Goal: Complete application form: Complete application form

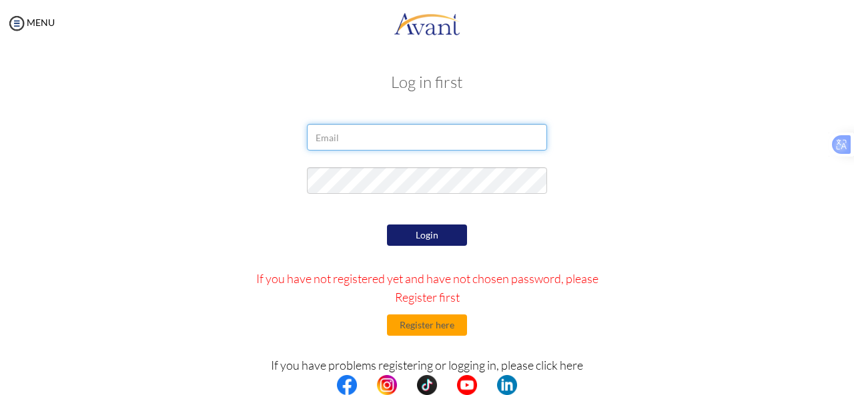
click at [387, 139] on input "email" at bounding box center [427, 137] width 240 height 27
type input "risabellosillo03@gmail.com"
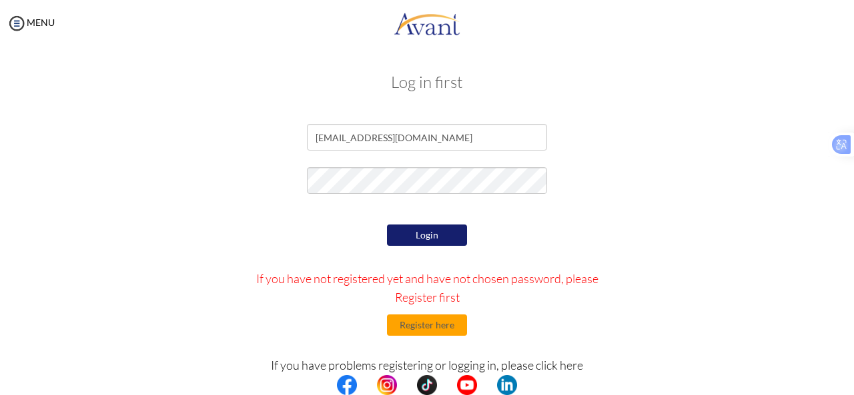
click at [413, 229] on button "Login" at bounding box center [427, 235] width 80 height 21
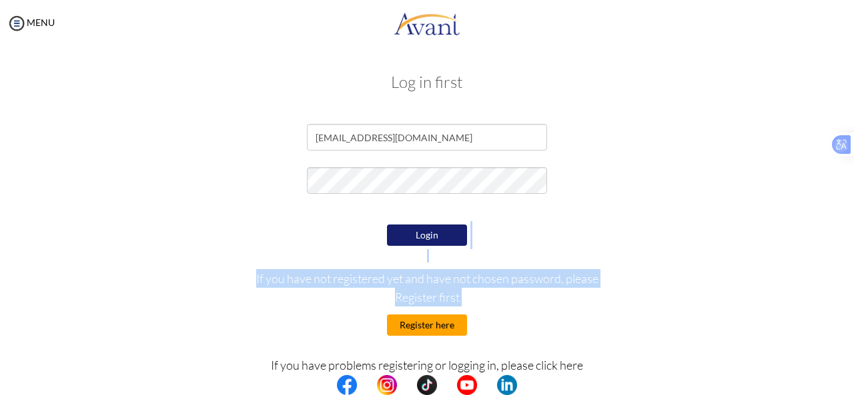
drag, startPoint x: 544, startPoint y: 233, endPoint x: 434, endPoint y: 329, distance: 146.5
click at [434, 329] on div "Login If you have not registered yet and have not chosen password, please Regis…" at bounding box center [427, 346] width 390 height 251
click at [434, 329] on button "Register here" at bounding box center [427, 325] width 80 height 21
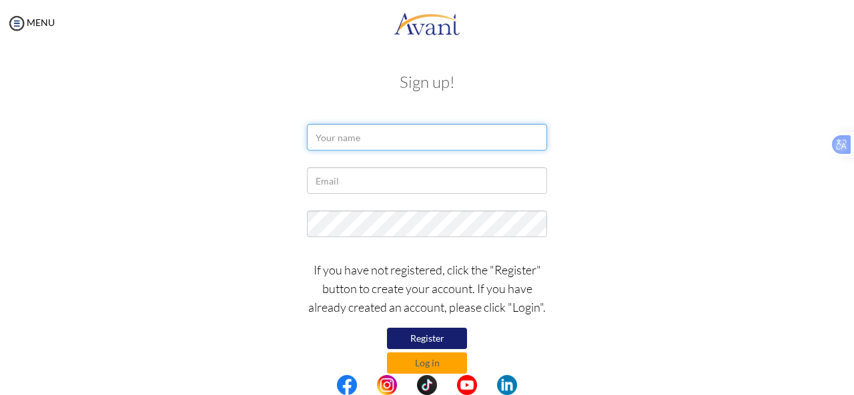
click at [408, 131] on input "text" at bounding box center [427, 137] width 240 height 27
type input "r"
type input "Risa"
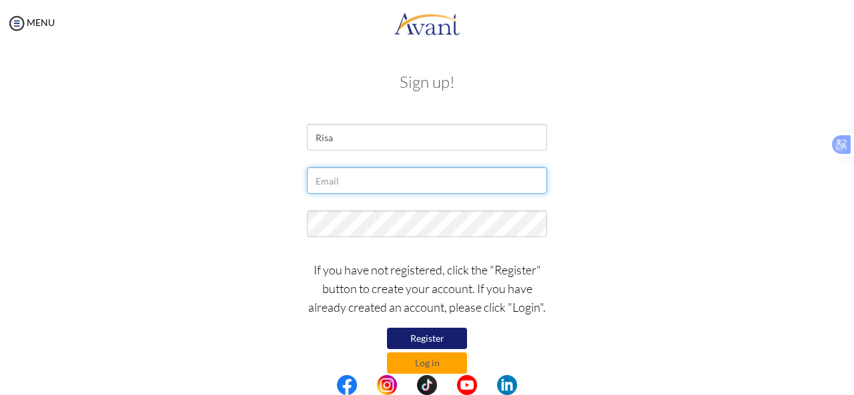
click at [378, 183] on input "text" at bounding box center [427, 180] width 240 height 27
type input "risabellosillo03@gmail.com"
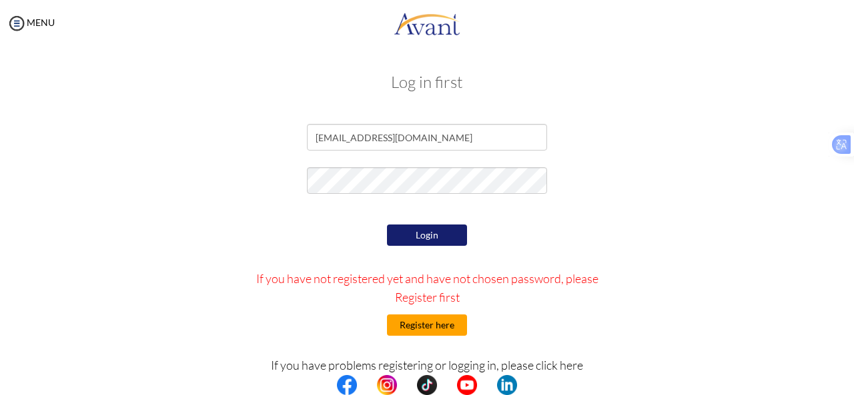
click at [424, 329] on button "Register here" at bounding box center [427, 325] width 80 height 21
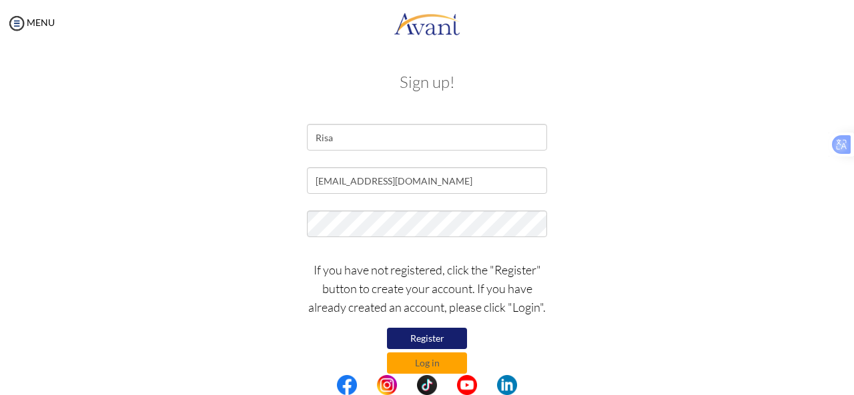
click at [427, 337] on button "Register" at bounding box center [427, 338] width 80 height 21
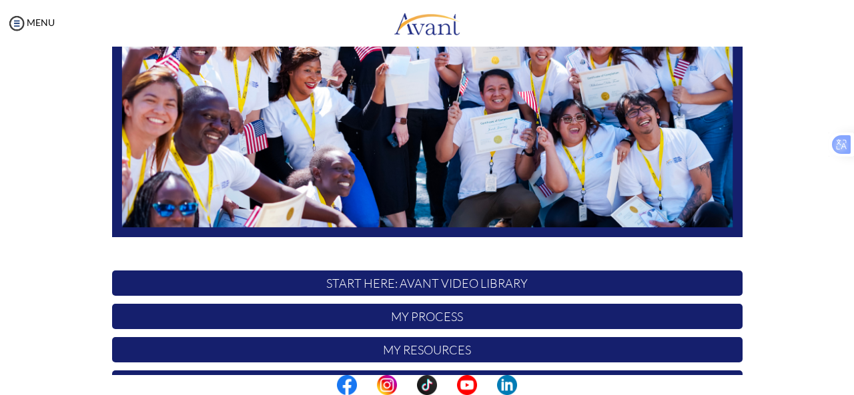
scroll to position [345, 0]
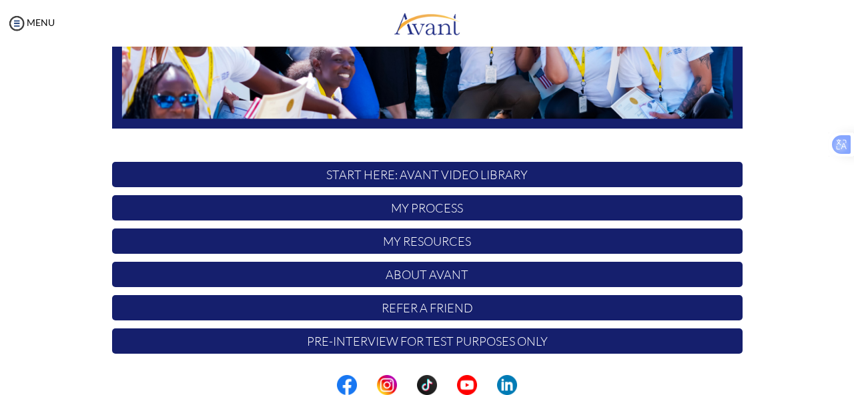
click at [466, 213] on p "My Process" at bounding box center [427, 207] width 630 height 25
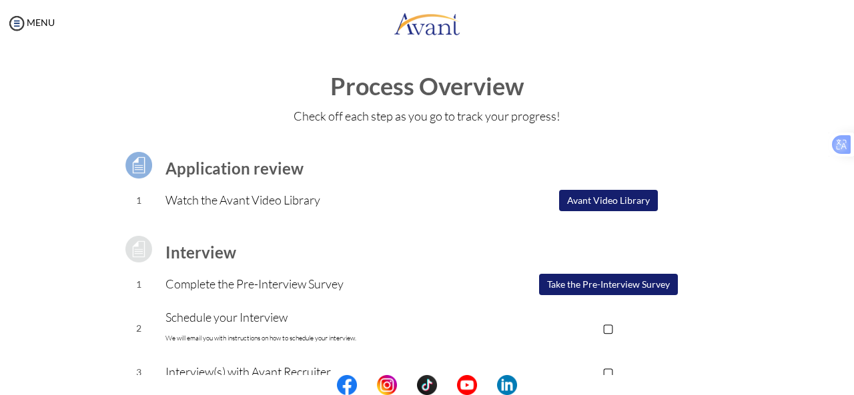
click at [620, 201] on button "Avant Video Library" at bounding box center [608, 200] width 99 height 21
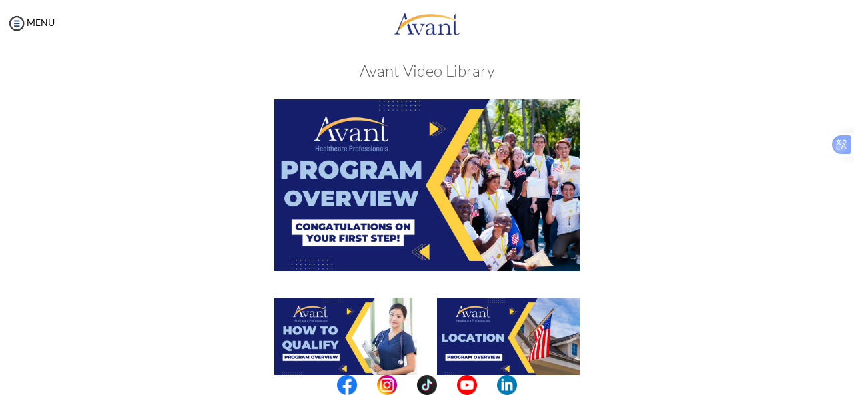
scroll to position [0, 0]
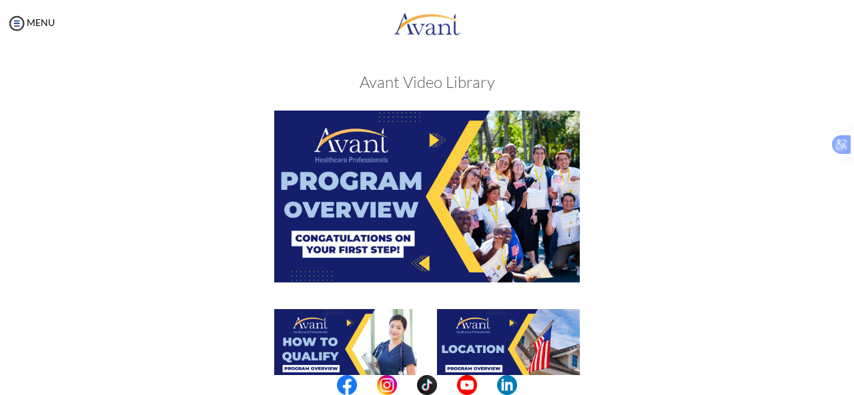
click at [344, 134] on img at bounding box center [426, 196] width 305 height 171
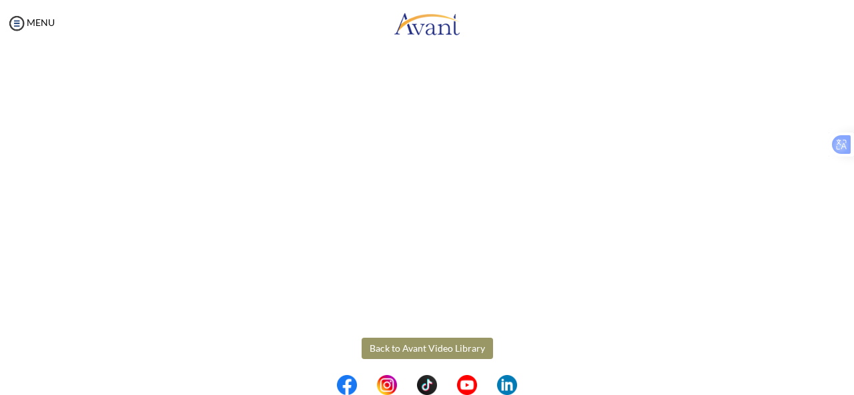
scroll to position [251, 0]
click at [452, 350] on button "Back to Avant Video Library" at bounding box center [426, 349] width 131 height 21
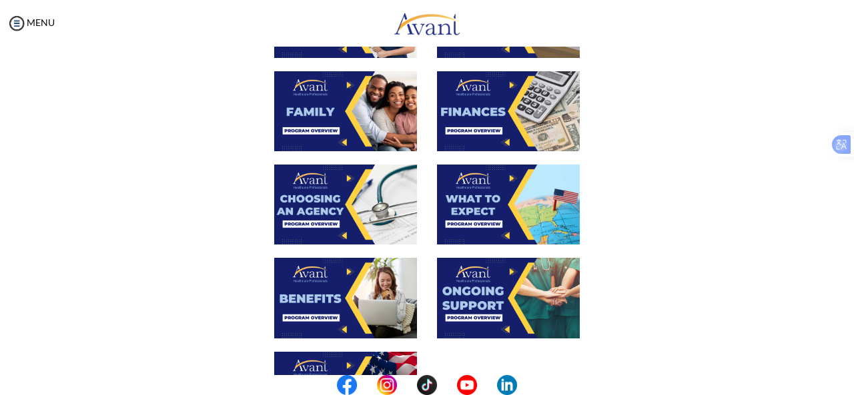
scroll to position [0, 0]
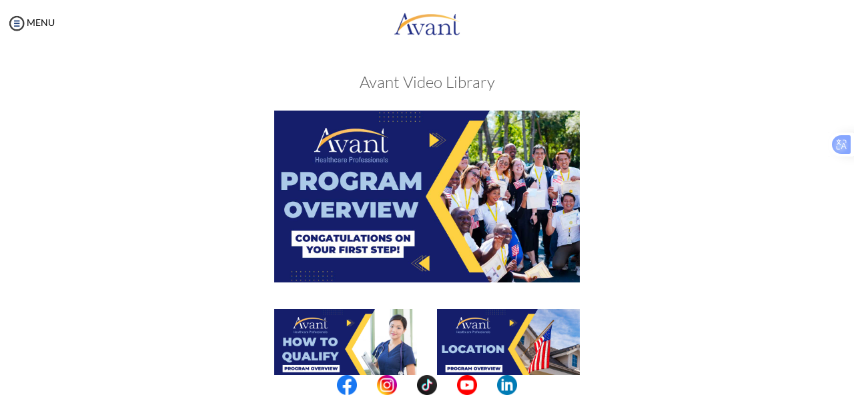
click at [321, 327] on img at bounding box center [345, 349] width 143 height 80
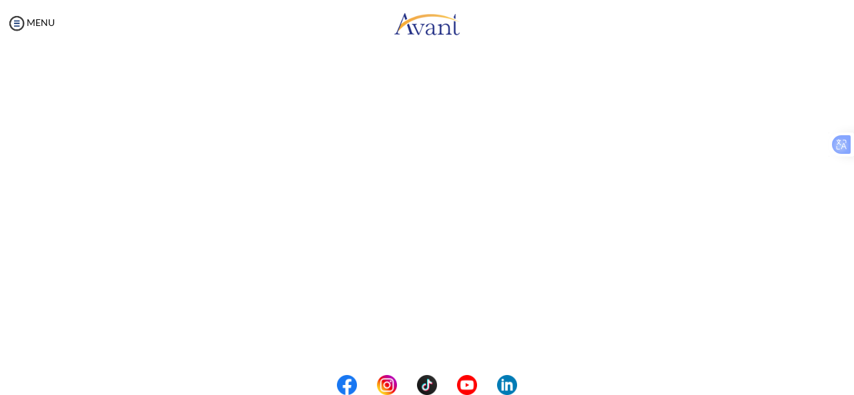
scroll to position [208, 0]
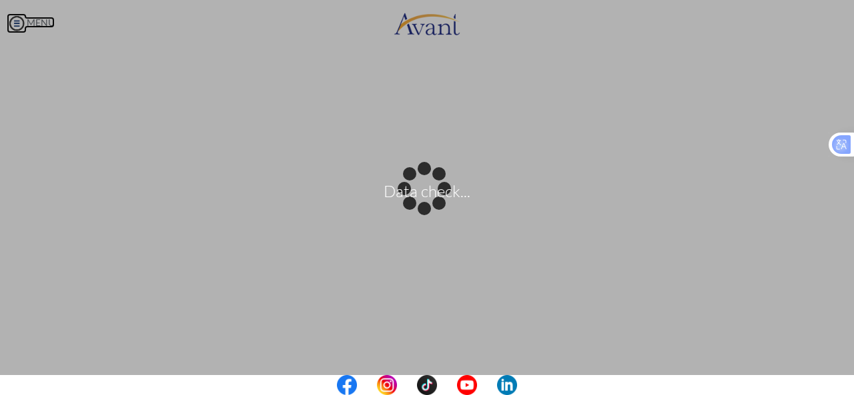
click at [16, 29] on body "Data check... Maintenance break. Please come back in 2 hours. MENU My Status Wh…" at bounding box center [427, 197] width 854 height 395
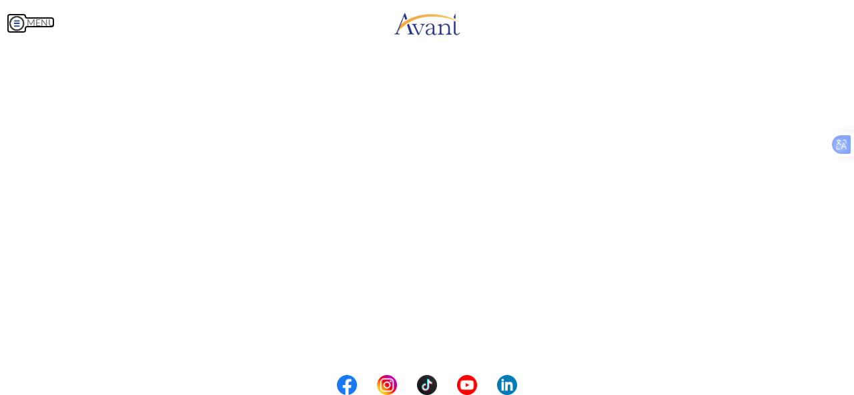
click at [15, 19] on img at bounding box center [17, 23] width 20 height 20
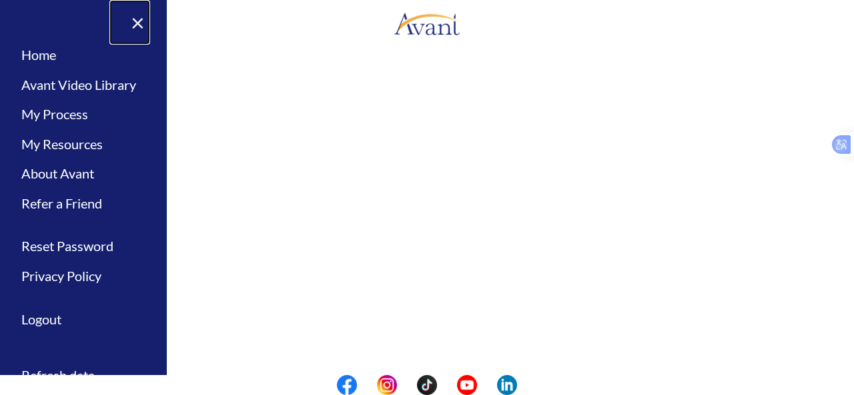
click at [143, 19] on link "×" at bounding box center [129, 22] width 41 height 45
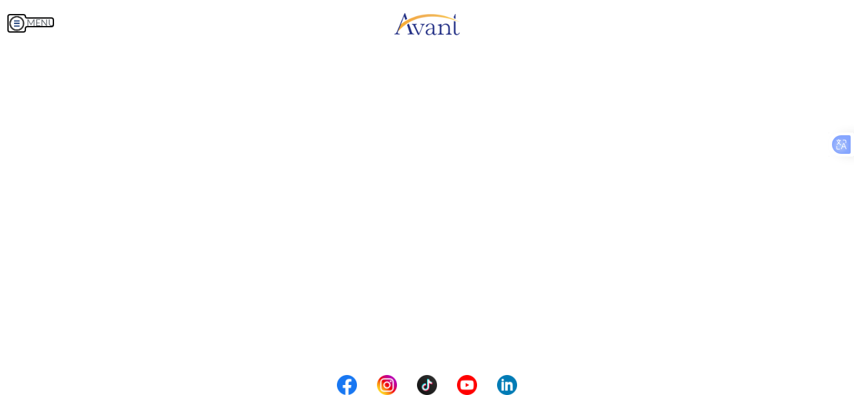
click at [16, 22] on img at bounding box center [17, 23] width 20 height 20
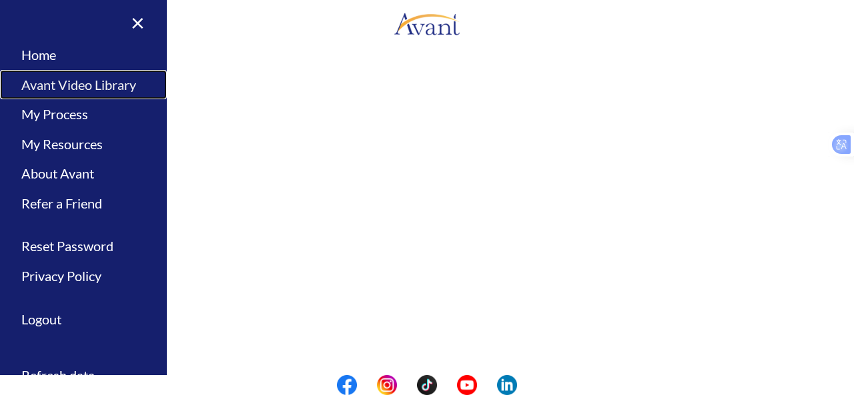
click at [79, 88] on link "Avant Video Library" at bounding box center [83, 85] width 167 height 30
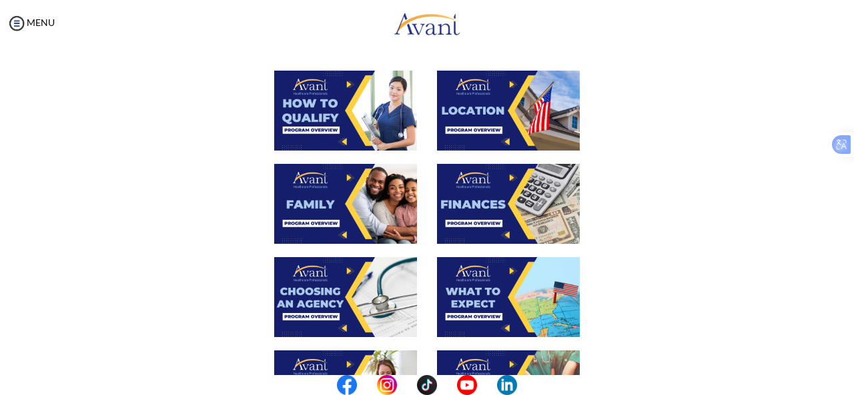
scroll to position [239, 0]
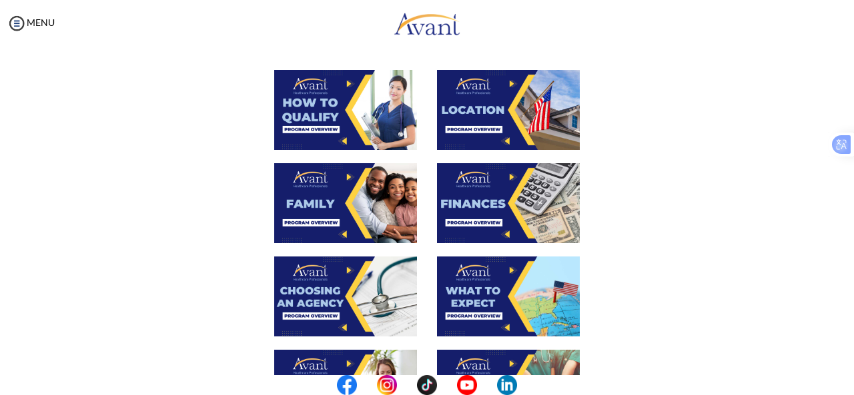
click at [518, 108] on img at bounding box center [508, 110] width 143 height 80
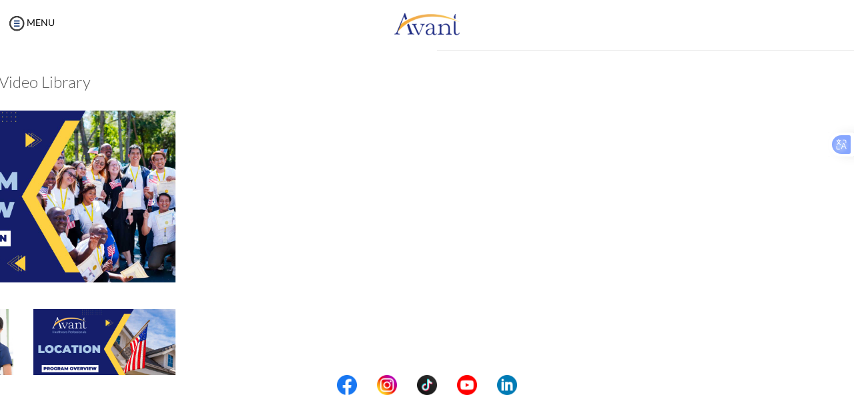
click at [518, 108] on div "My Status What is the next step? We would like you to watch the introductory vi…" at bounding box center [427, 244] width 854 height 395
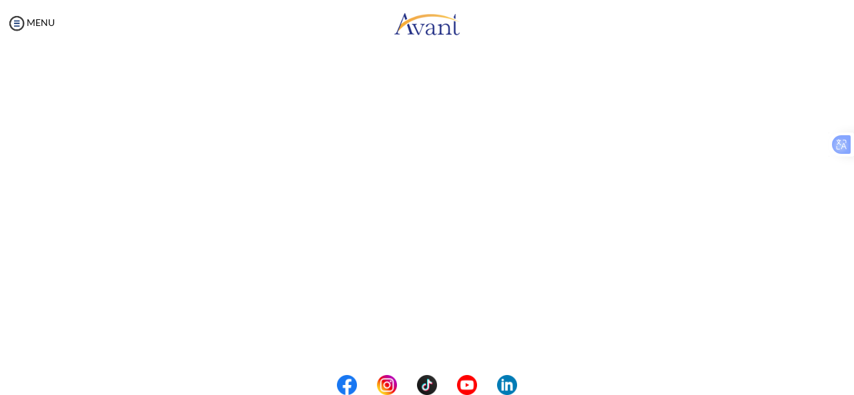
scroll to position [182, 0]
click at [17, 20] on body "Maintenance break. Please come back in 2 hours. MENU My Status What is the next…" at bounding box center [427, 197] width 854 height 395
click at [17, 25] on img at bounding box center [17, 23] width 20 height 20
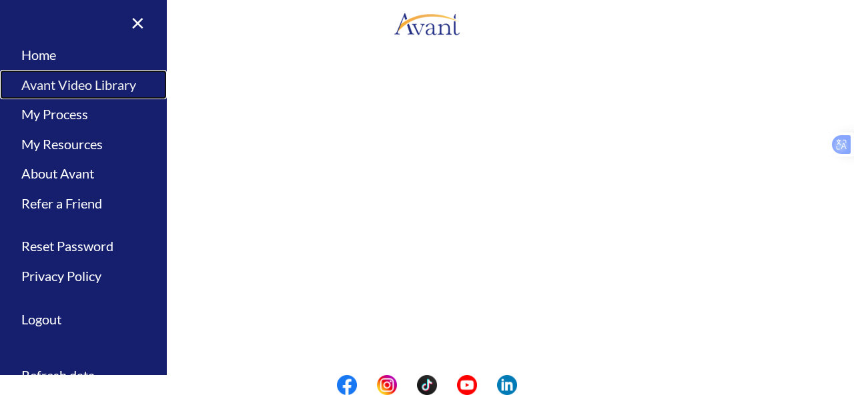
click at [50, 82] on link "Avant Video Library" at bounding box center [83, 85] width 167 height 30
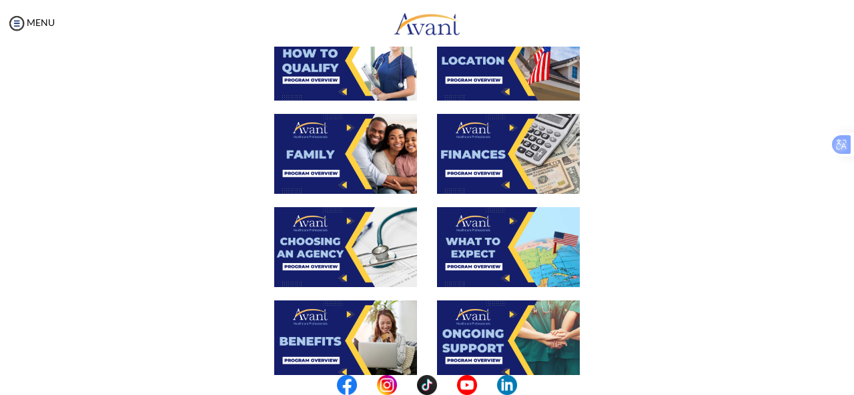
scroll to position [294, 0]
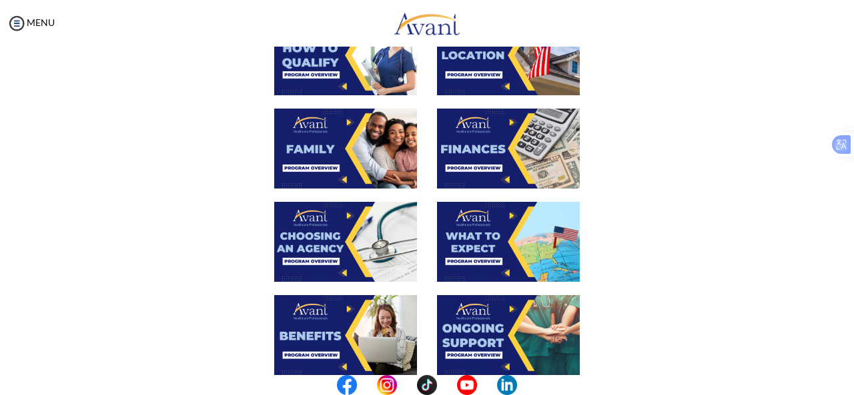
click at [344, 161] on img at bounding box center [345, 149] width 143 height 80
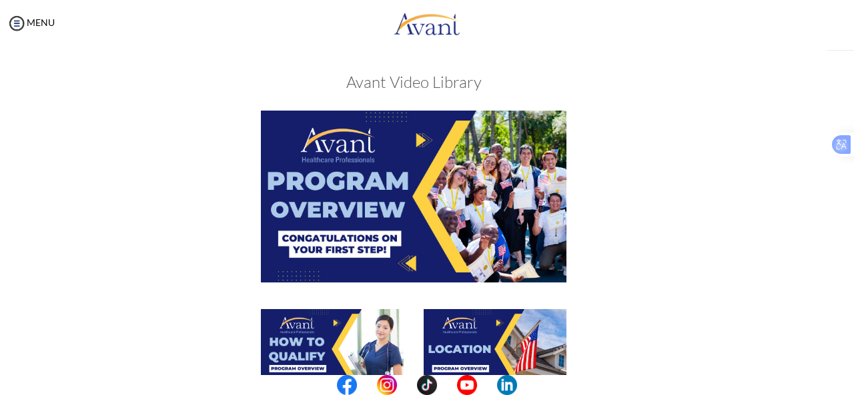
click at [344, 161] on img at bounding box center [413, 196] width 305 height 171
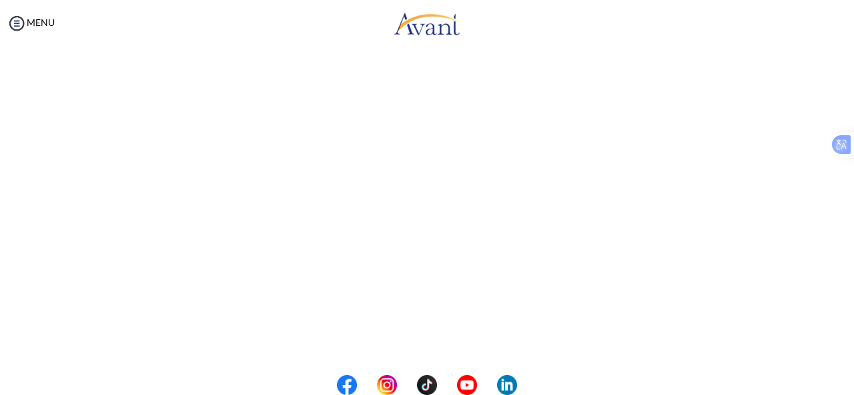
scroll to position [187, 0]
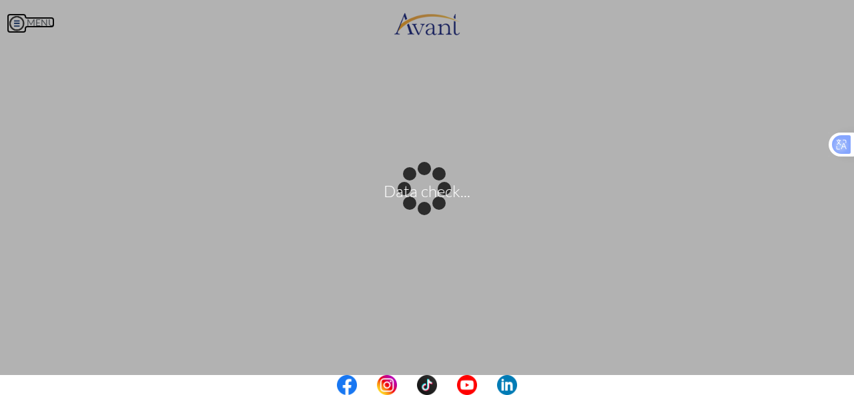
click at [19, 22] on body "Data check... Maintenance break. Please come back in 2 hours. MENU My Status Wh…" at bounding box center [427, 197] width 854 height 395
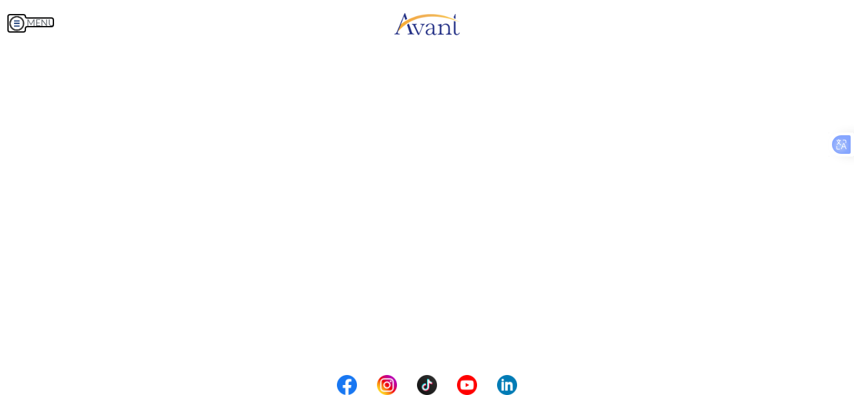
click at [19, 22] on img at bounding box center [17, 23] width 20 height 20
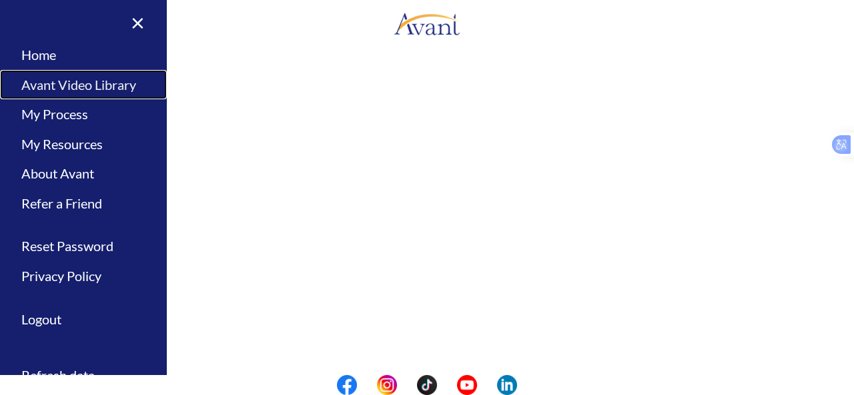
click at [60, 84] on link "Avant Video Library" at bounding box center [83, 85] width 167 height 30
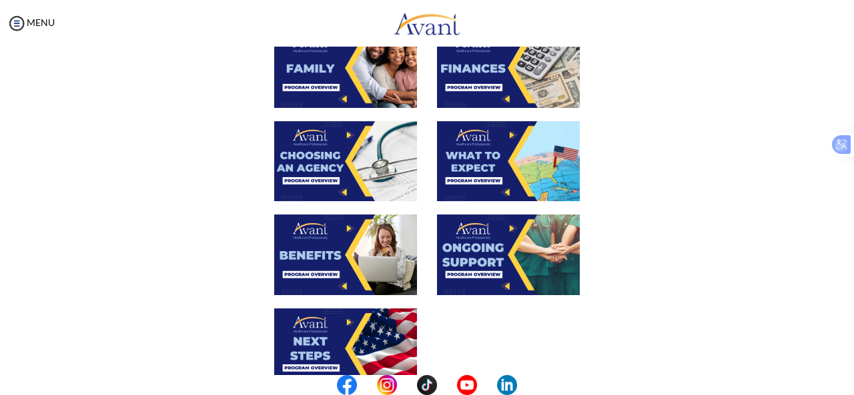
scroll to position [371, 0]
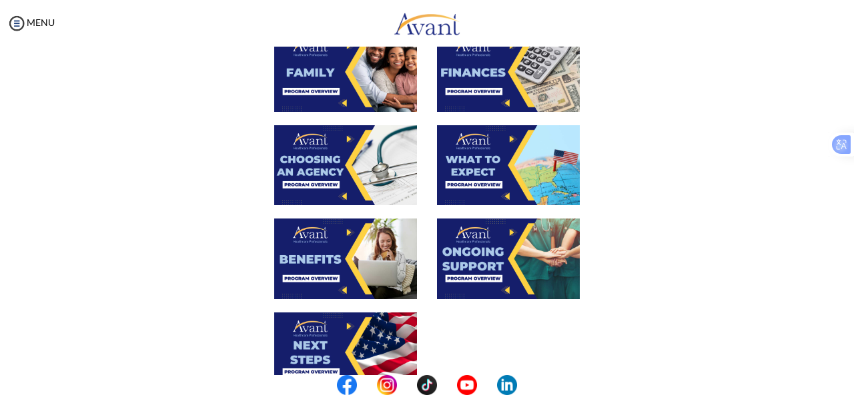
click at [395, 181] on img at bounding box center [345, 165] width 143 height 80
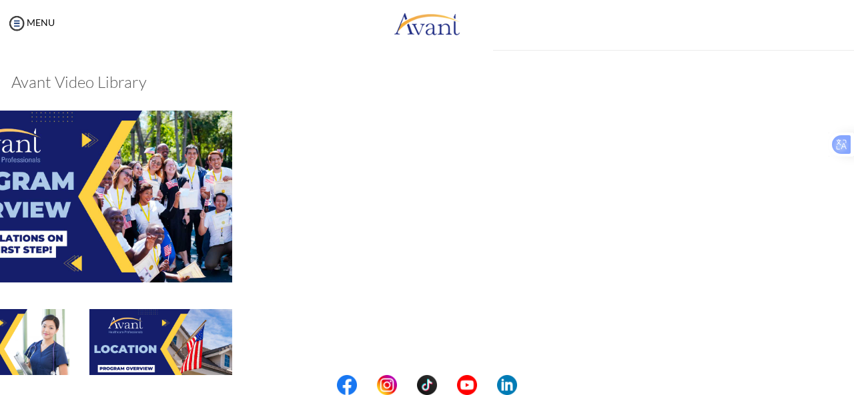
click at [395, 181] on div at bounding box center [79, 210] width 650 height 198
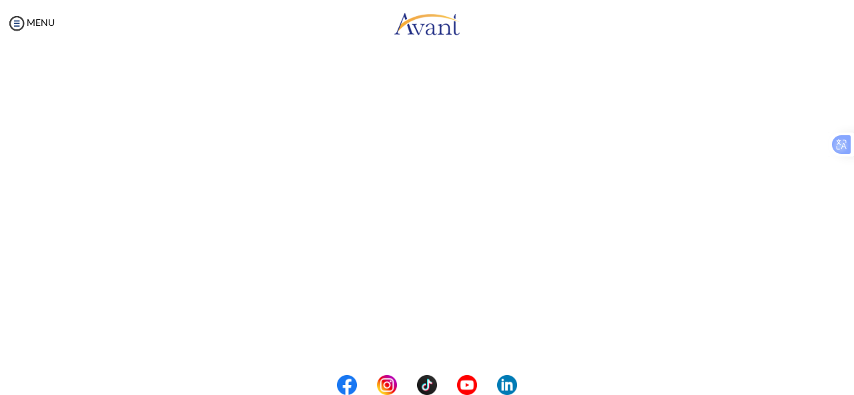
scroll to position [183, 0]
click at [17, 21] on body "Maintenance break. Please come back in 2 hours. MENU My Status What is the next…" at bounding box center [427, 197] width 854 height 395
click at [443, 345] on button "Back to Avant Video Library" at bounding box center [426, 339] width 131 height 21
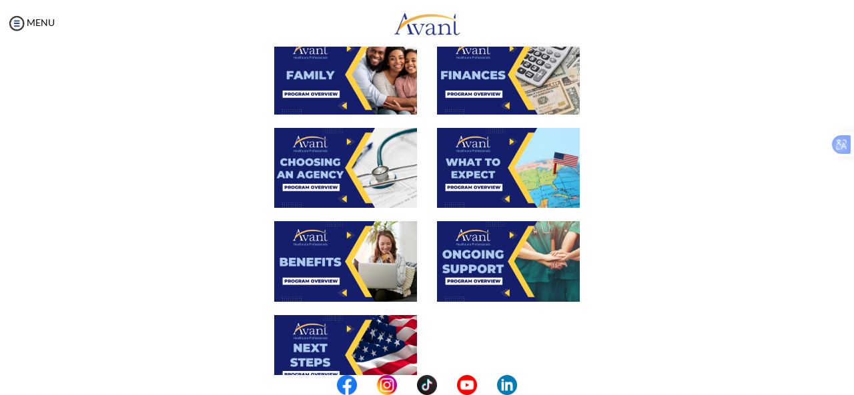
scroll to position [377, 0]
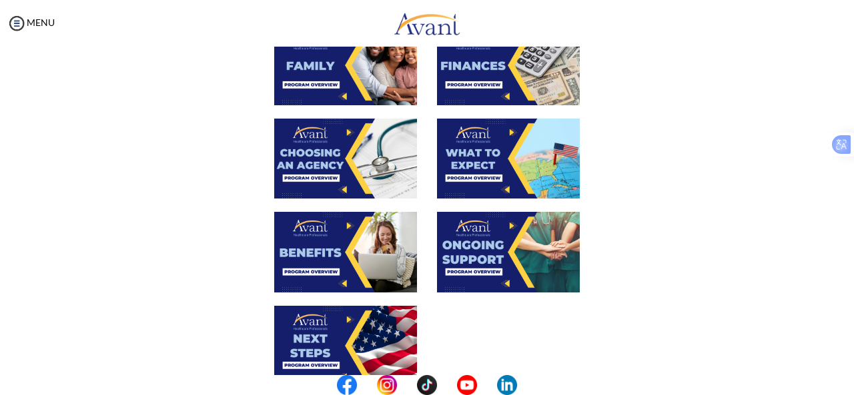
click at [326, 249] on img at bounding box center [345, 252] width 143 height 80
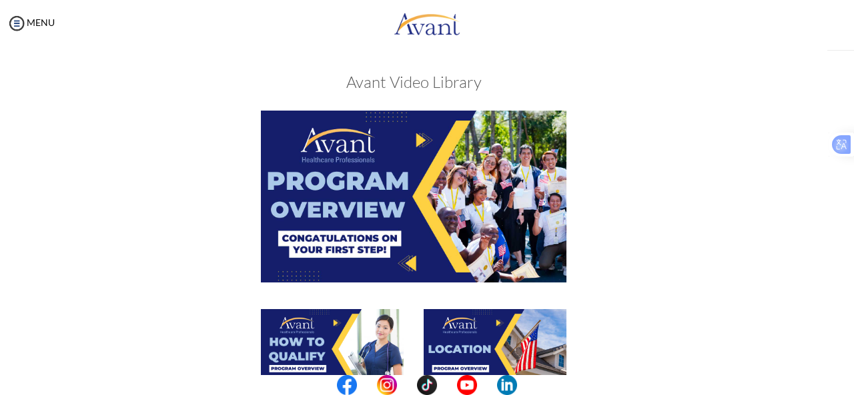
click at [326, 249] on img at bounding box center [413, 196] width 305 height 171
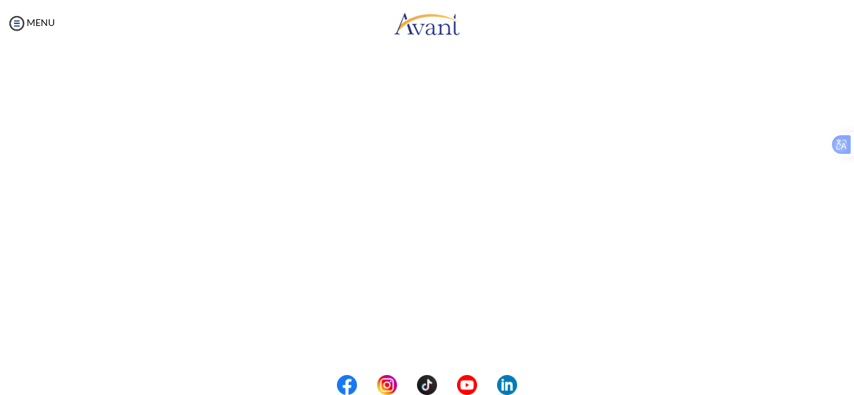
scroll to position [149, 0]
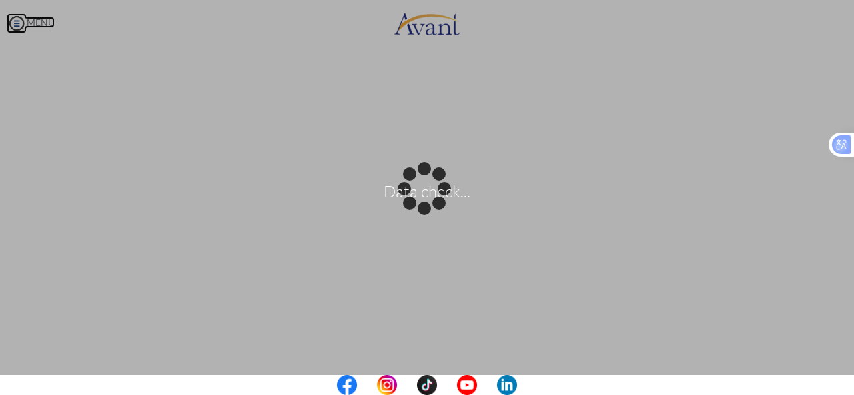
click at [15, 19] on body "Data check... Maintenance break. Please come back in 2 hours. MENU My Status Wh…" at bounding box center [427, 197] width 854 height 395
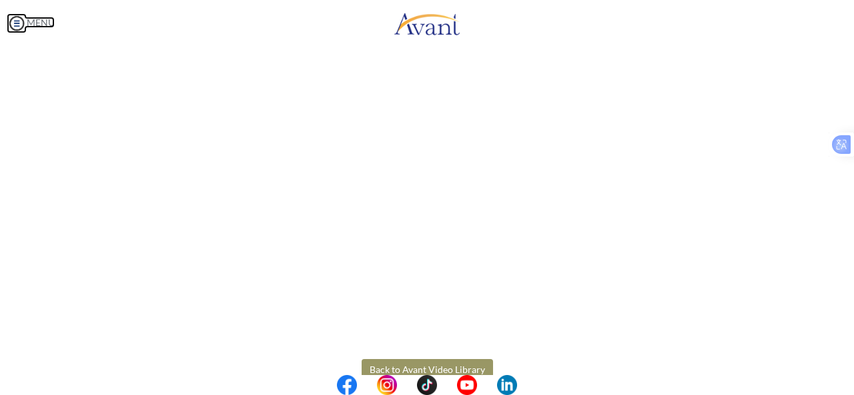
scroll to position [260, 0]
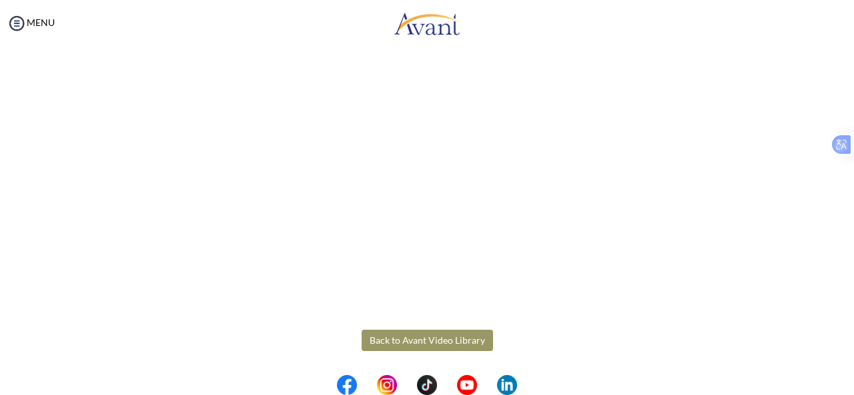
click at [463, 335] on button "Back to Avant Video Library" at bounding box center [426, 340] width 131 height 21
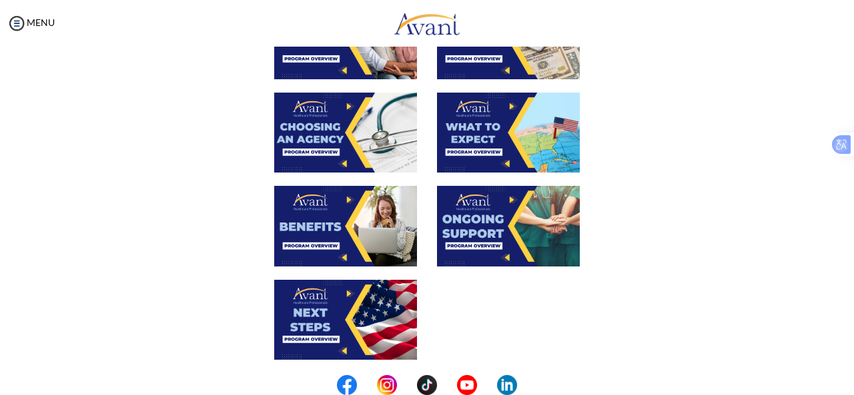
scroll to position [405, 0]
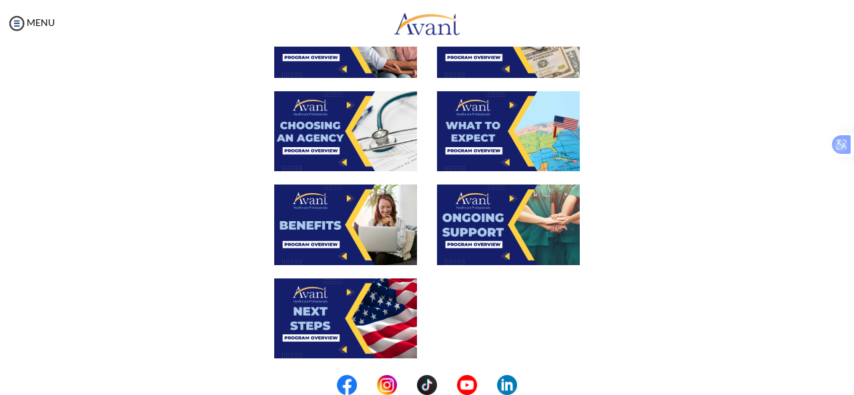
click at [500, 217] on img at bounding box center [508, 225] width 143 height 80
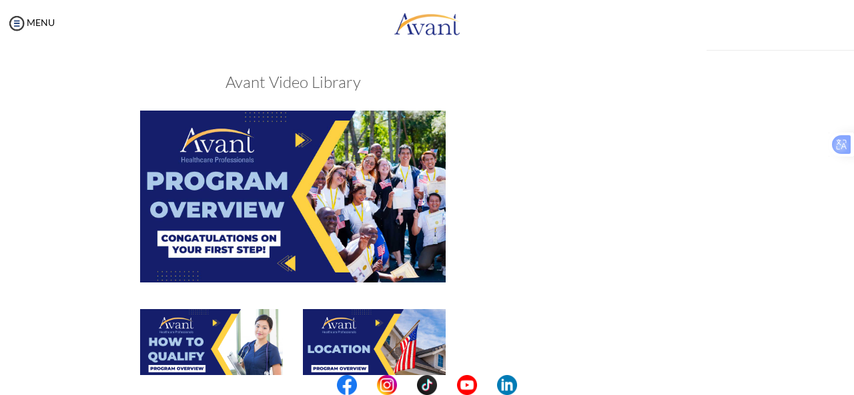
click at [500, 217] on div at bounding box center [293, 210] width 650 height 198
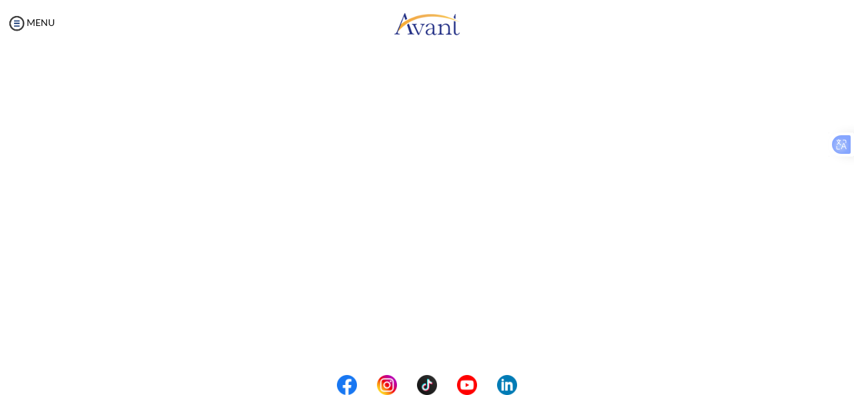
scroll to position [227, 0]
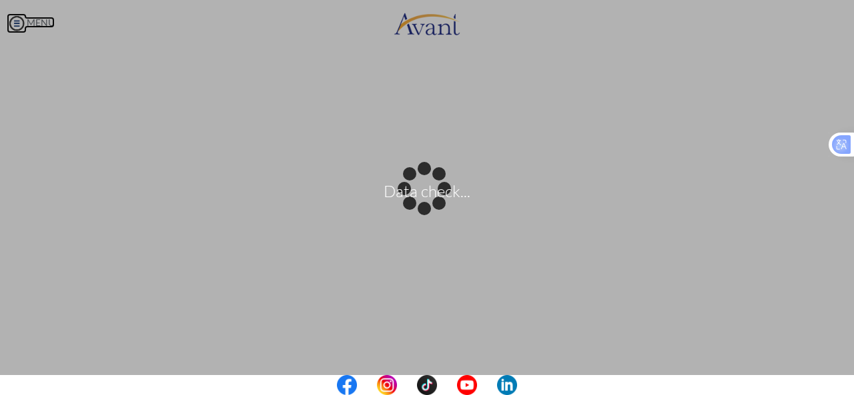
click at [18, 22] on body "Data check... Maintenance break. Please come back in 2 hours. MENU My Status Wh…" at bounding box center [427, 197] width 854 height 395
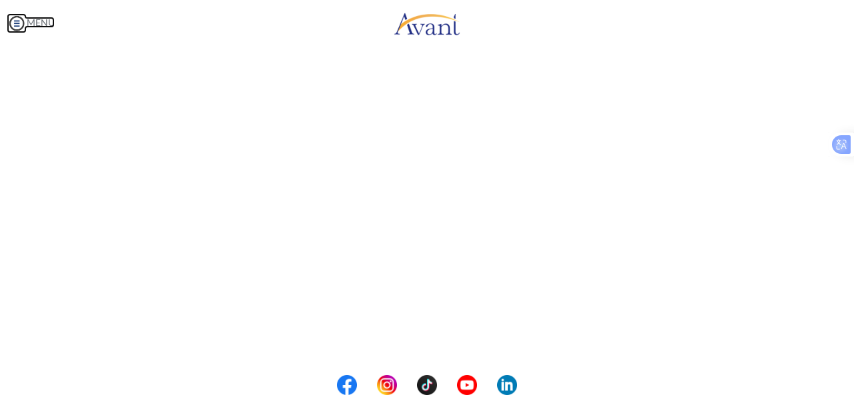
click at [18, 22] on img at bounding box center [17, 23] width 20 height 20
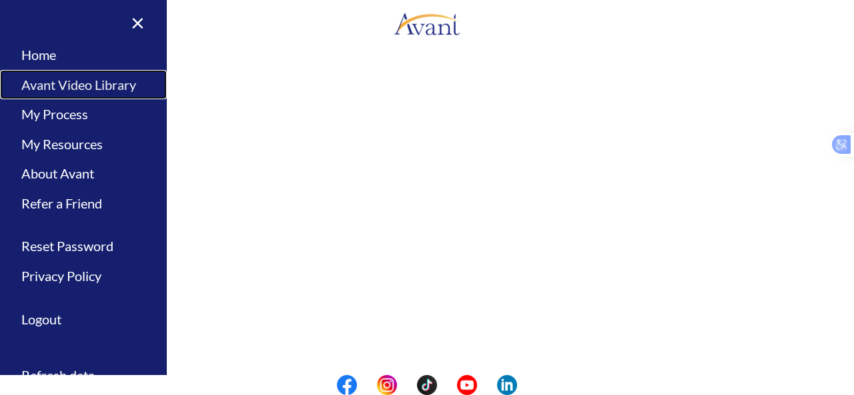
click at [115, 76] on link "Avant Video Library" at bounding box center [83, 85] width 167 height 30
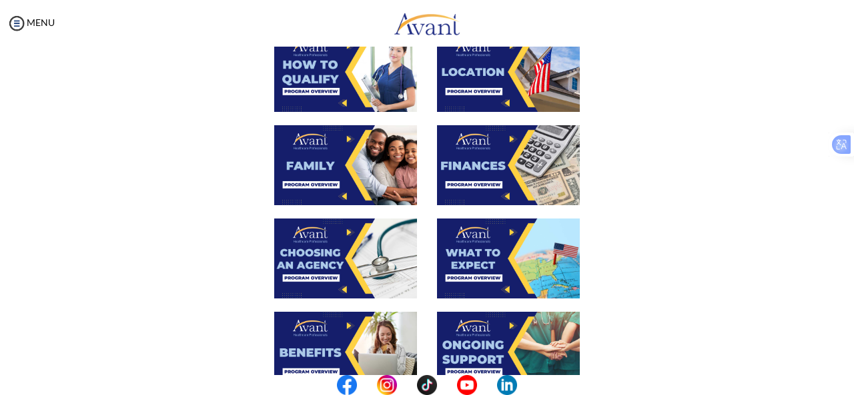
scroll to position [286, 0]
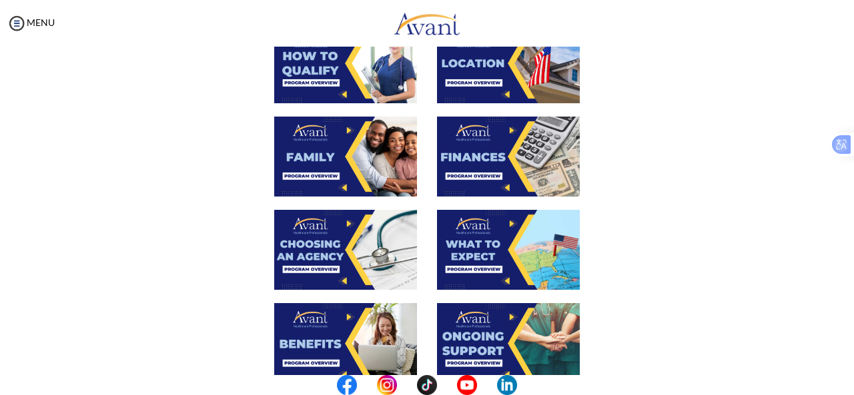
click at [534, 163] on img at bounding box center [508, 157] width 143 height 80
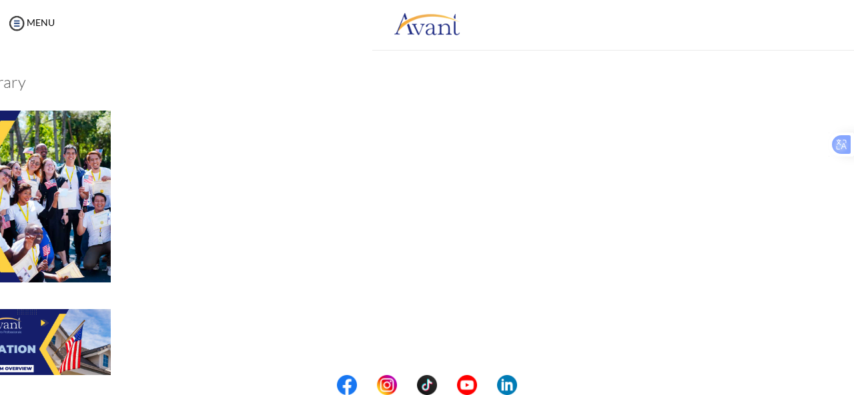
click at [534, 163] on div "My Status What is the next step? We would like you to watch the introductory vi…" at bounding box center [427, 244] width 854 height 395
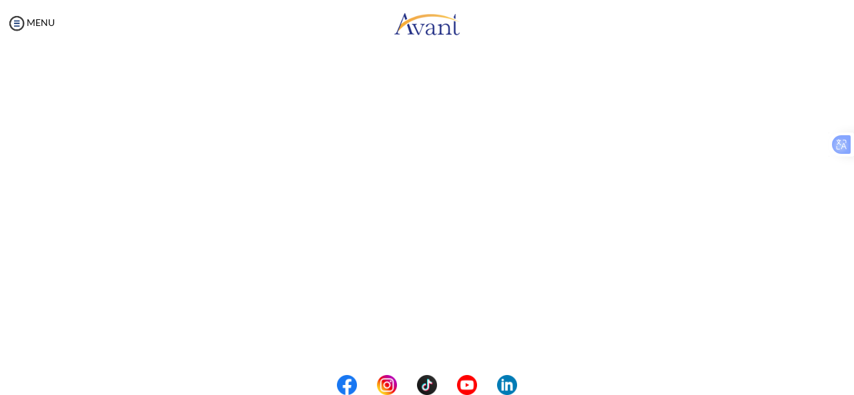
scroll to position [161, 0]
click at [20, 25] on body "Maintenance break. Please come back in 2 hours. MENU My Status What is the next…" at bounding box center [427, 197] width 854 height 395
click at [14, 22] on img at bounding box center [17, 23] width 20 height 20
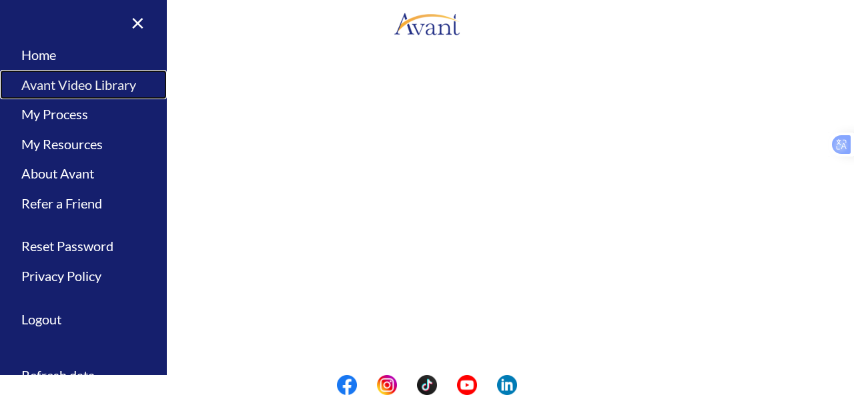
click at [59, 89] on link "Avant Video Library" at bounding box center [83, 85] width 167 height 30
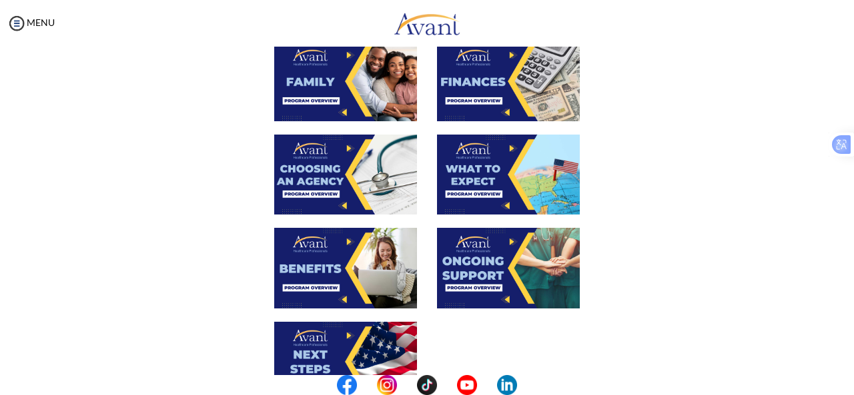
scroll to position [371, 0]
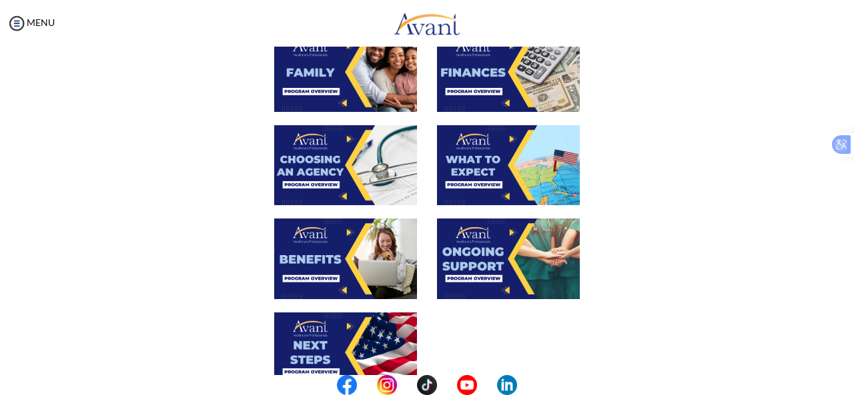
click at [524, 179] on img at bounding box center [508, 165] width 143 height 80
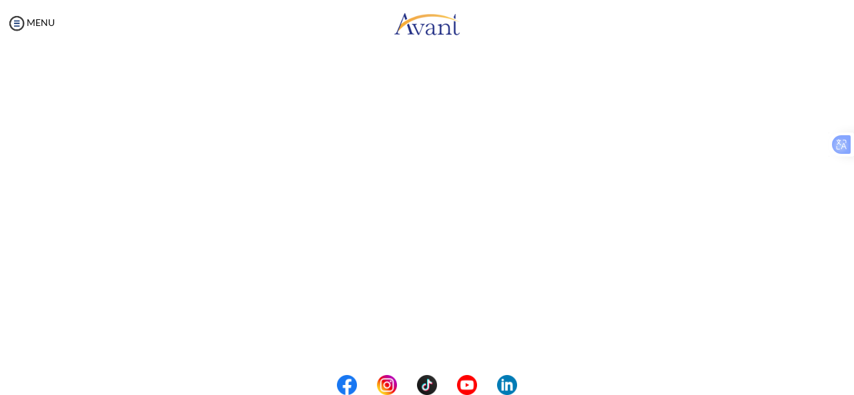
scroll to position [243, 0]
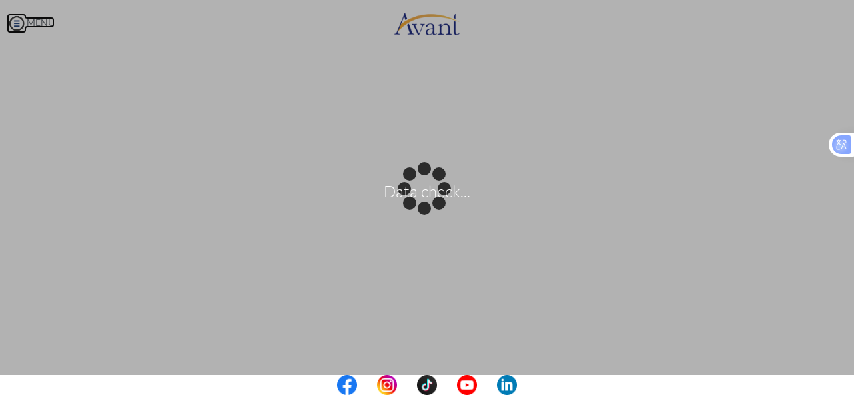
click at [10, 17] on body "Data check... Maintenance break. Please come back in 2 hours. MENU My Status Wh…" at bounding box center [427, 197] width 854 height 395
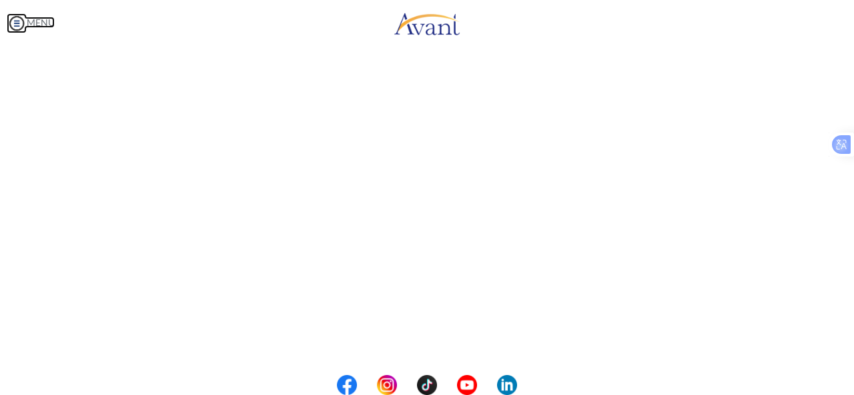
click at [17, 21] on img at bounding box center [17, 23] width 20 height 20
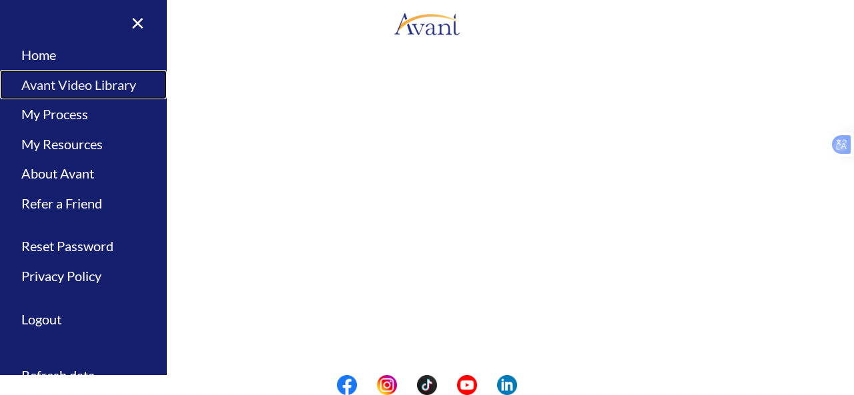
click at [95, 83] on link "Avant Video Library" at bounding box center [83, 85] width 167 height 30
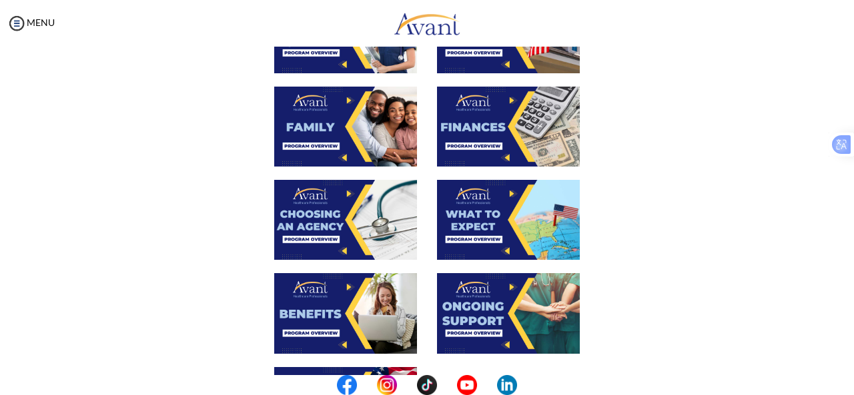
scroll to position [319, 0]
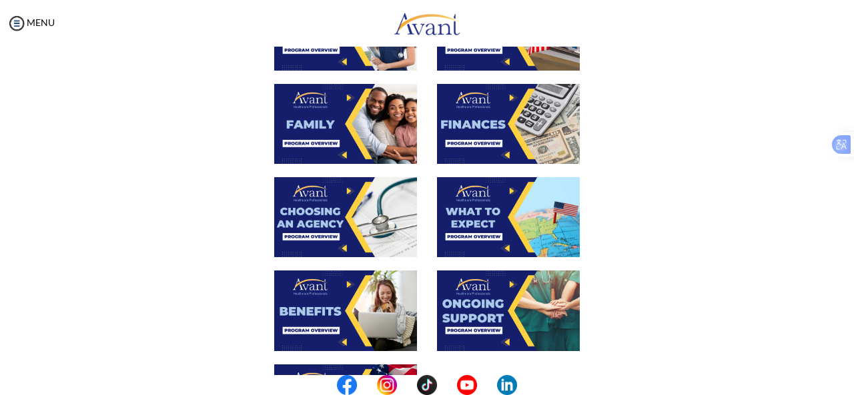
click at [332, 123] on img at bounding box center [345, 124] width 143 height 80
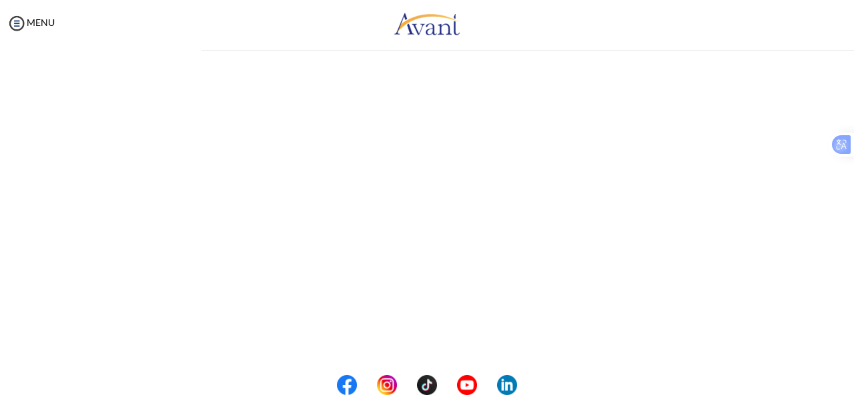
click at [332, 123] on div "My Status What is the next step? We would like you to watch the introductory vi…" at bounding box center [427, 244] width 854 height 395
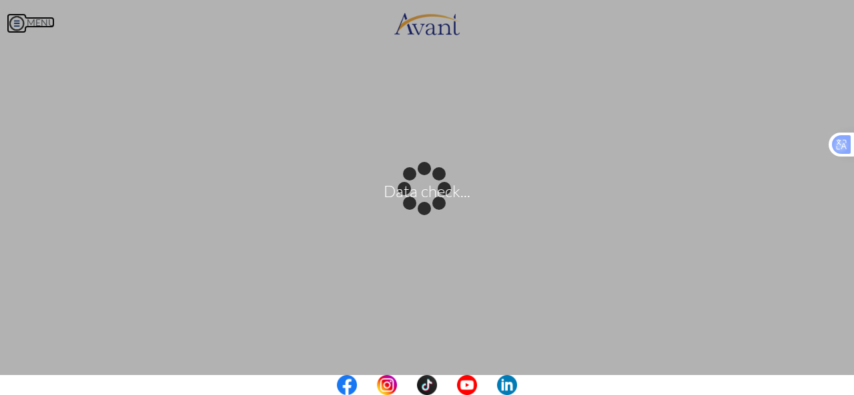
click at [13, 22] on body "Data check... Maintenance break. Please come back in 2 hours. MENU My Status Wh…" at bounding box center [427, 197] width 854 height 395
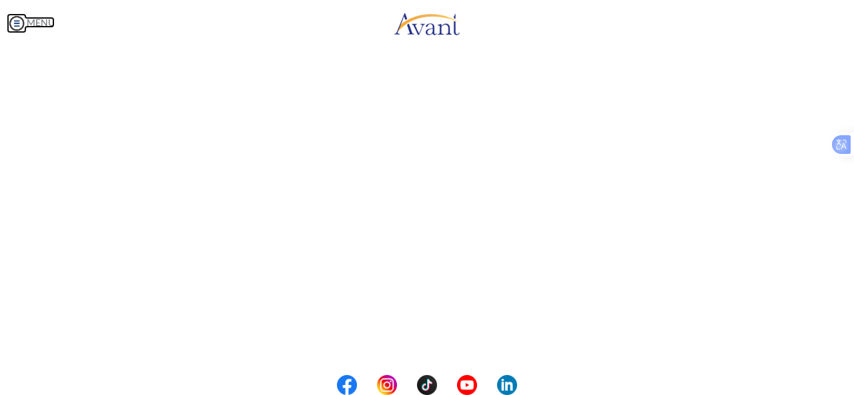
scroll to position [403, 0]
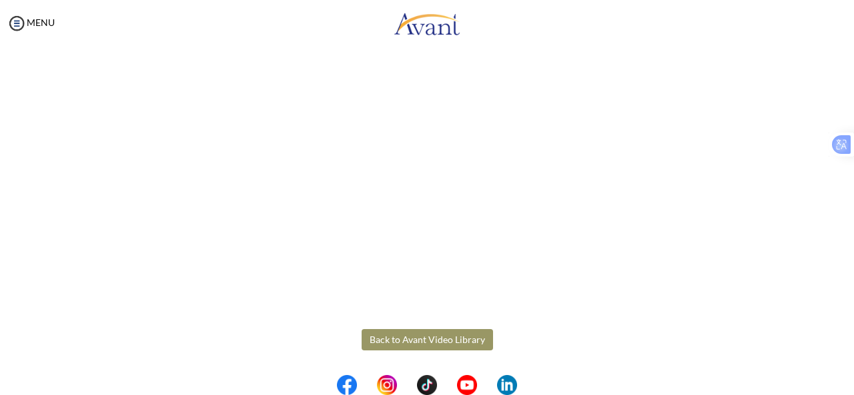
click at [456, 337] on button "Back to Avant Video Library" at bounding box center [426, 339] width 131 height 21
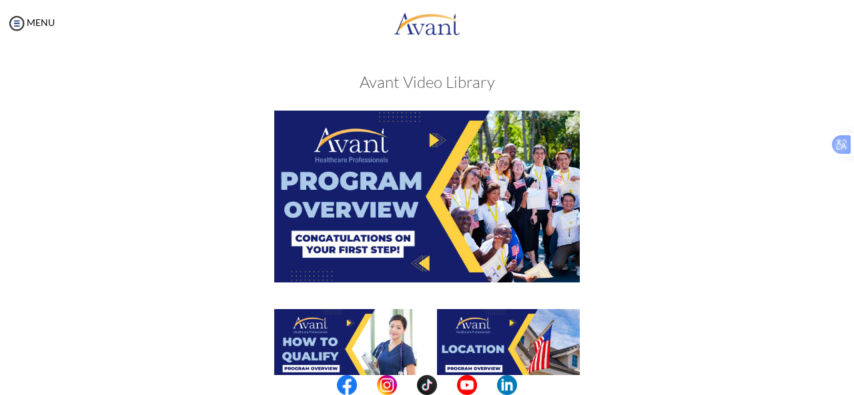
scroll to position [5, 0]
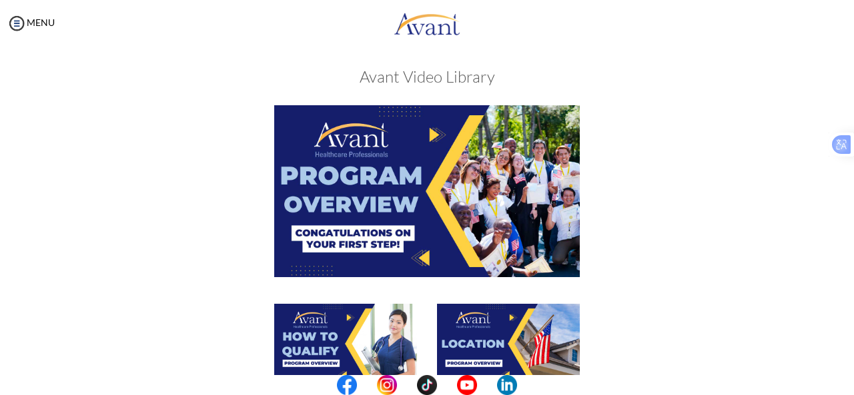
click at [426, 249] on img at bounding box center [426, 190] width 305 height 171
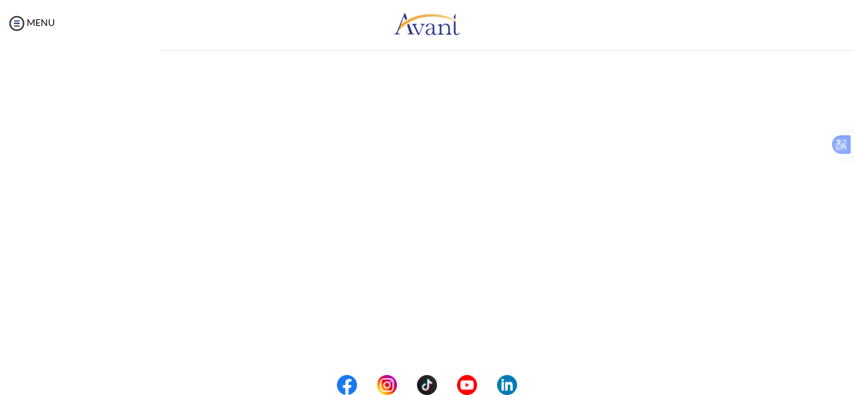
click at [426, 249] on div "My Status What is the next step? We would like you to watch the introductory vi…" at bounding box center [427, 244] width 854 height 395
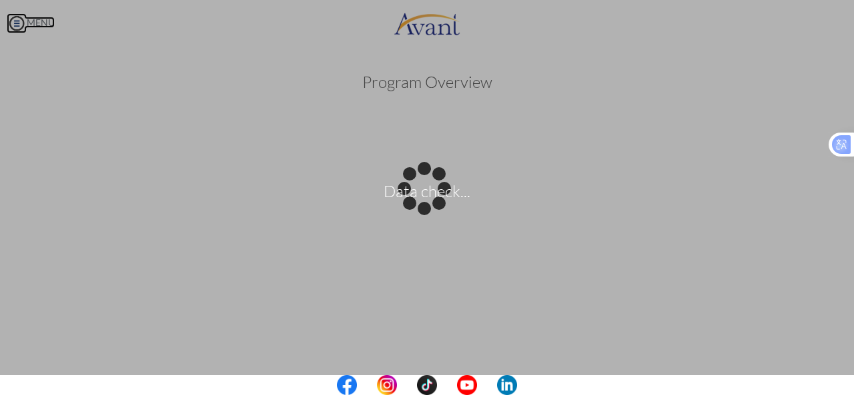
click at [16, 15] on body "Data check... Maintenance break. Please come back in 2 hours. MENU My Status Wh…" at bounding box center [427, 197] width 854 height 395
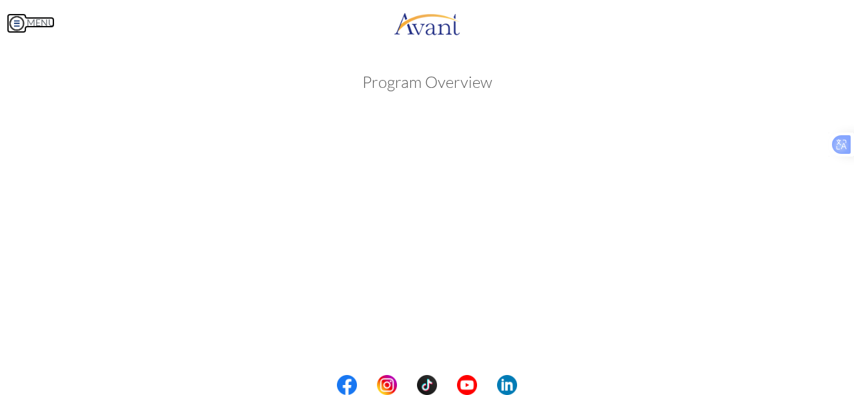
click at [15, 19] on img at bounding box center [17, 23] width 20 height 20
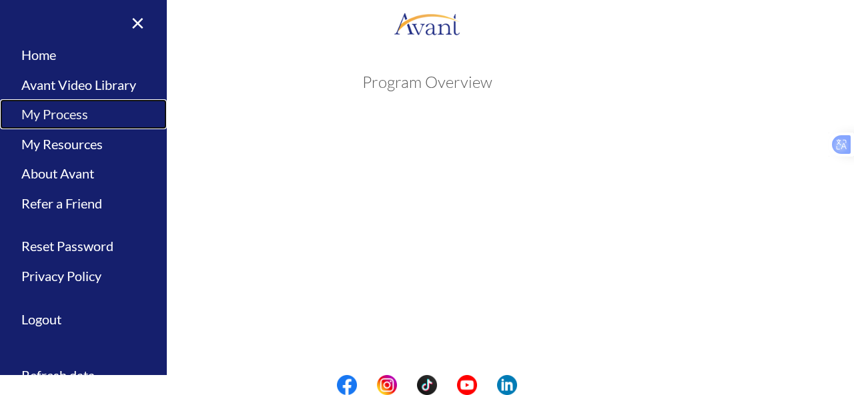
click at [57, 107] on link "My Process" at bounding box center [83, 114] width 167 height 30
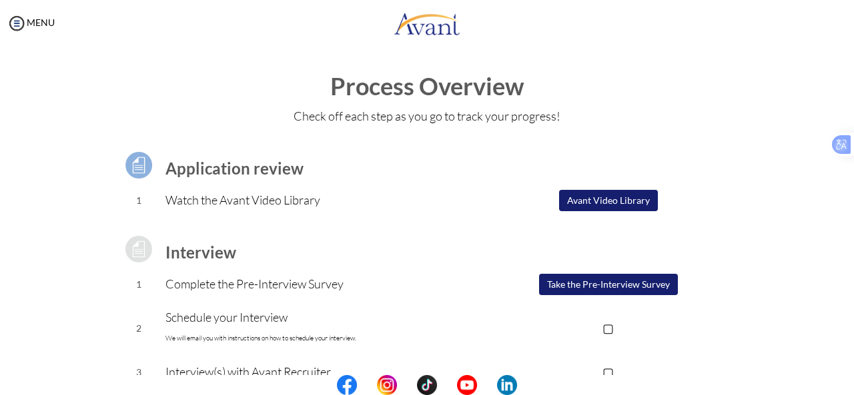
click at [613, 290] on button "Take the Pre-Interview Survey" at bounding box center [608, 284] width 139 height 21
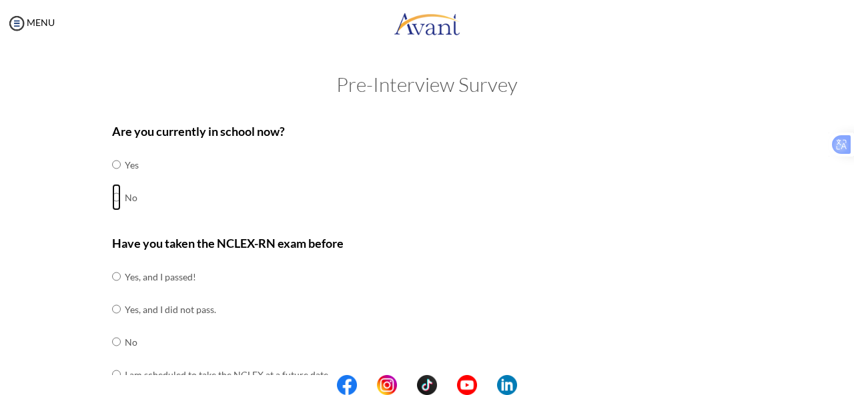
click at [112, 178] on input "radio" at bounding box center [116, 164] width 9 height 27
radio input "true"
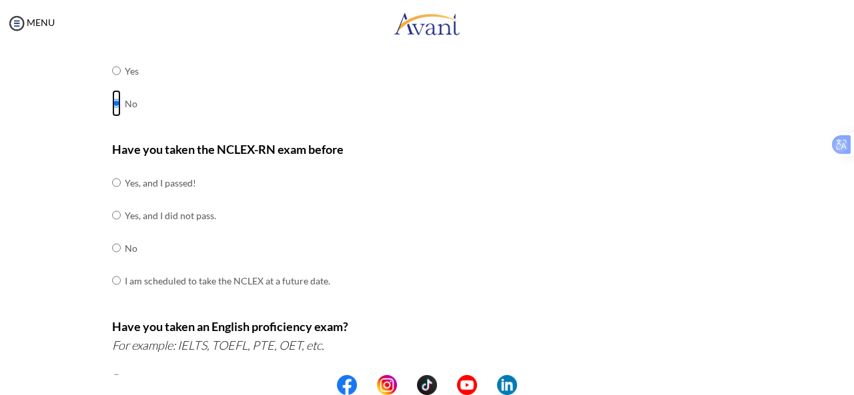
scroll to position [96, 0]
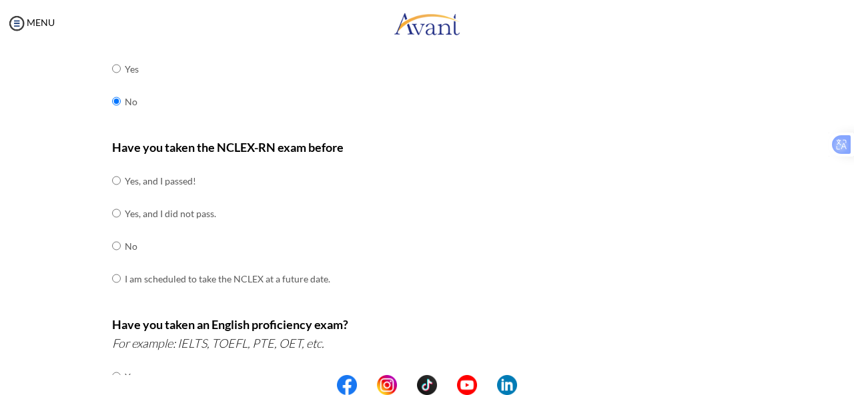
click at [121, 182] on td at bounding box center [123, 181] width 4 height 33
click at [112, 179] on input "radio" at bounding box center [116, 180] width 9 height 27
radio input "true"
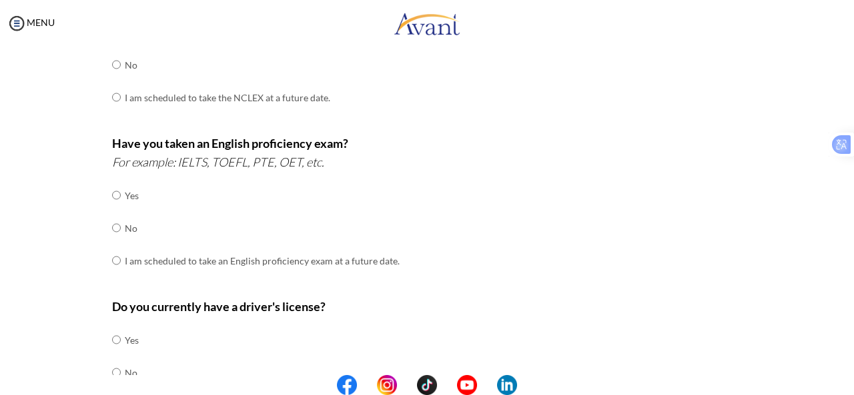
scroll to position [280, 0]
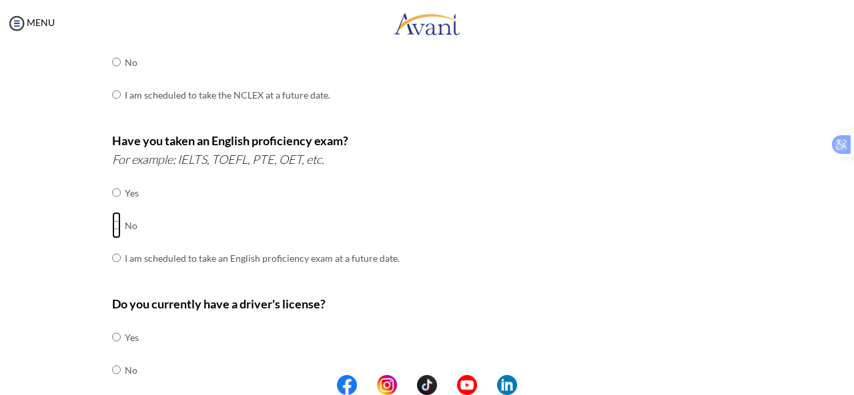
click at [112, 206] on input "radio" at bounding box center [116, 192] width 9 height 27
radio input "true"
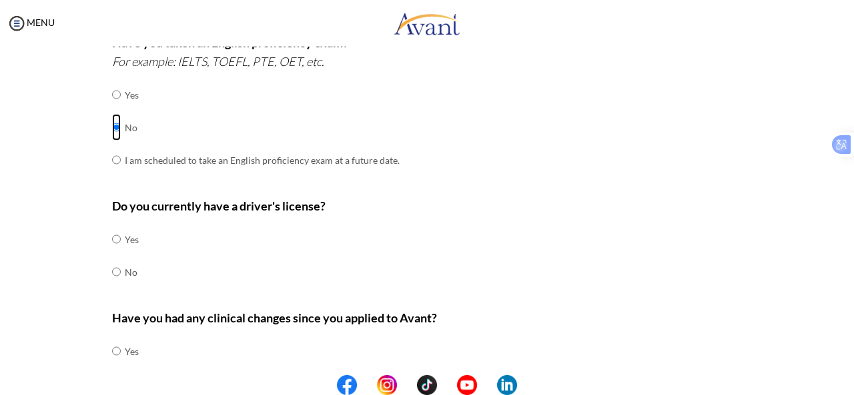
scroll to position [380, 0]
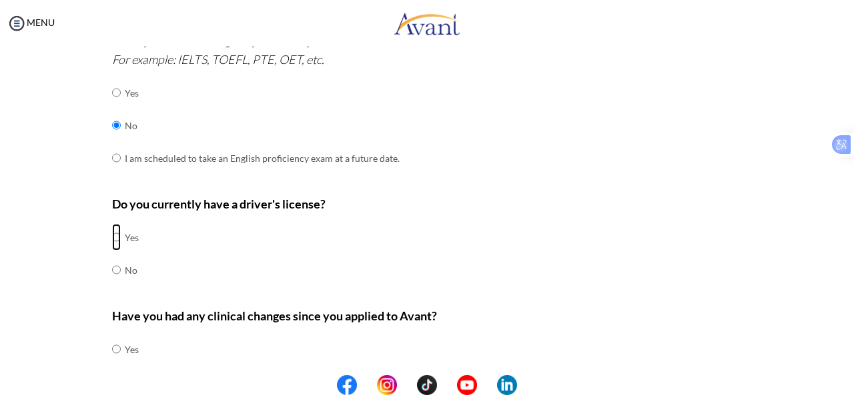
click at [112, 233] on input "radio" at bounding box center [116, 237] width 9 height 27
radio input "true"
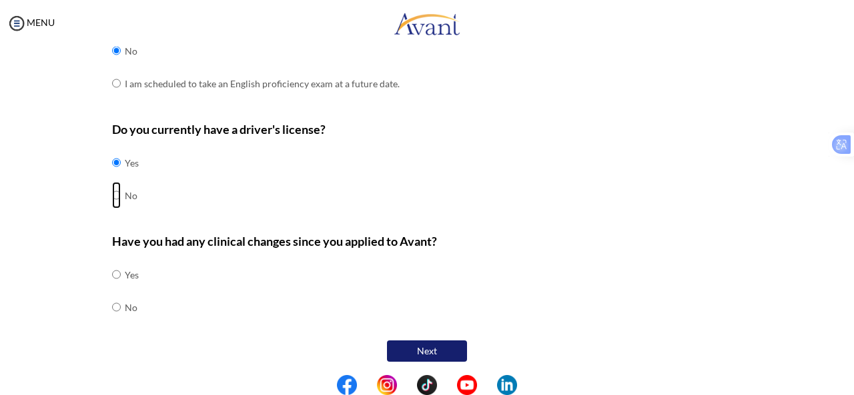
click at [112, 176] on input "radio" at bounding box center [116, 162] width 9 height 27
radio input "true"
click at [113, 288] on input "radio" at bounding box center [116, 274] width 9 height 27
radio input "true"
click at [439, 341] on button "Next" at bounding box center [427, 351] width 80 height 21
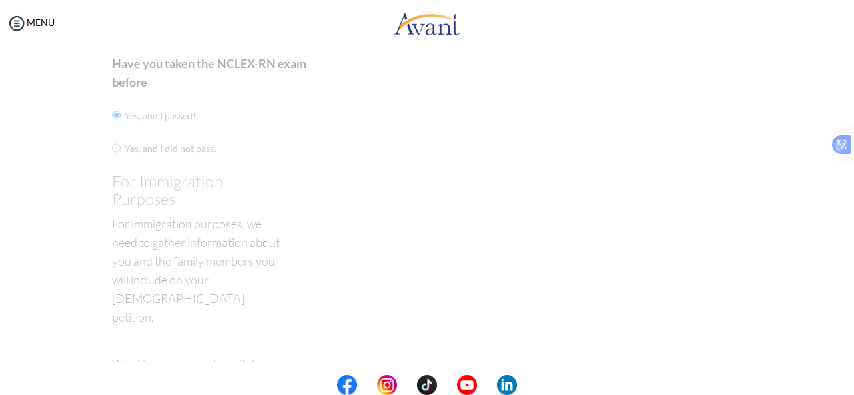
scroll to position [27, 0]
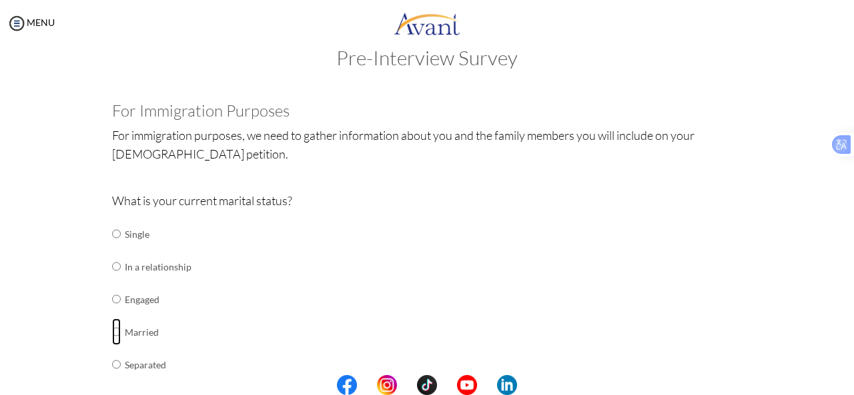
click at [112, 247] on input "radio" at bounding box center [116, 234] width 9 height 27
radio input "true"
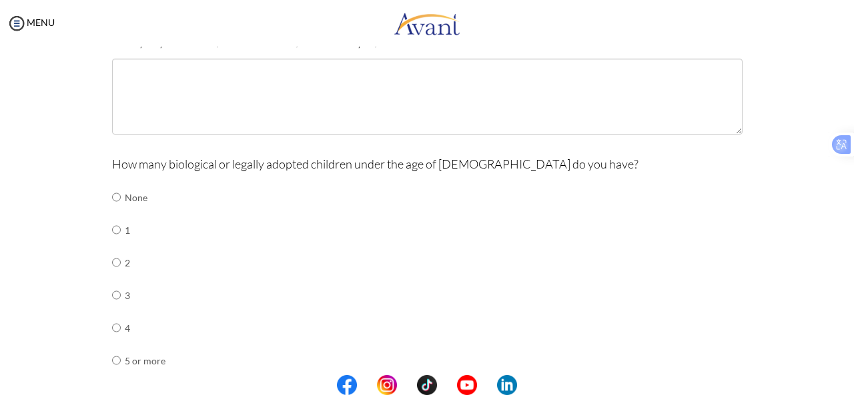
scroll to position [484, 0]
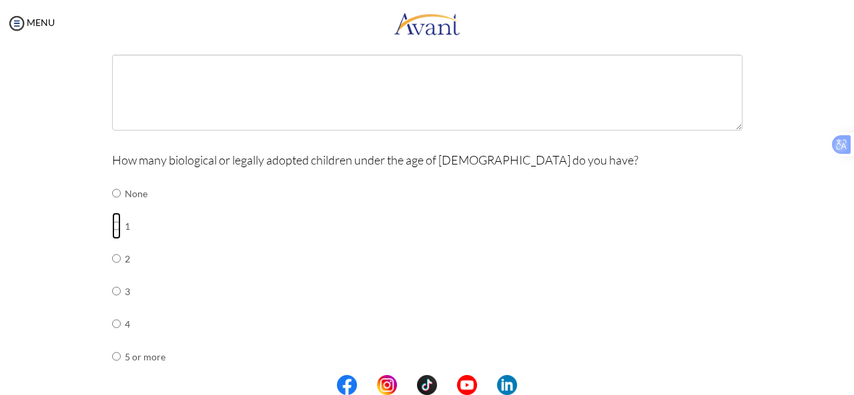
click at [112, 207] on input "radio" at bounding box center [116, 193] width 9 height 27
radio input "true"
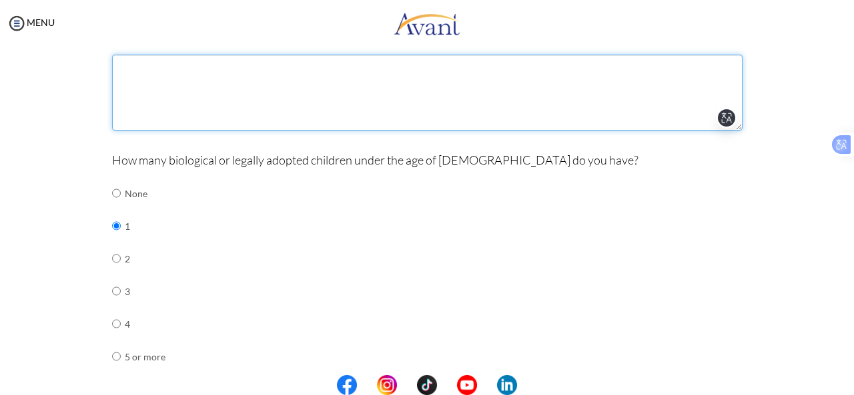
click at [296, 89] on textarea at bounding box center [427, 93] width 630 height 76
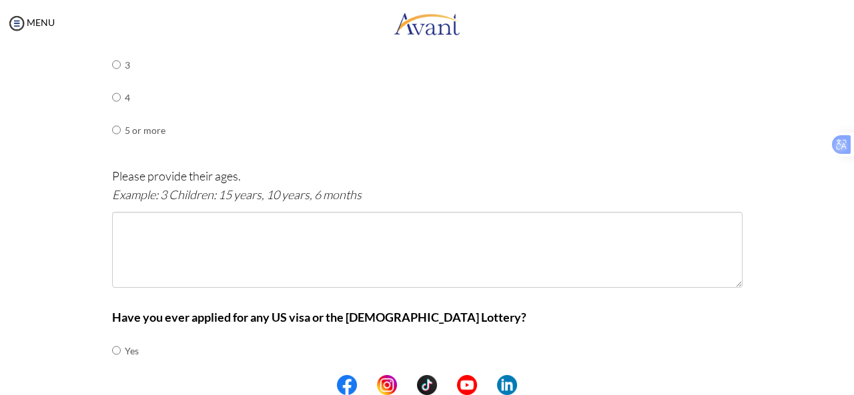
scroll to position [712, 0]
type textarea "factory worker in [GEOGRAPHIC_DATA]"
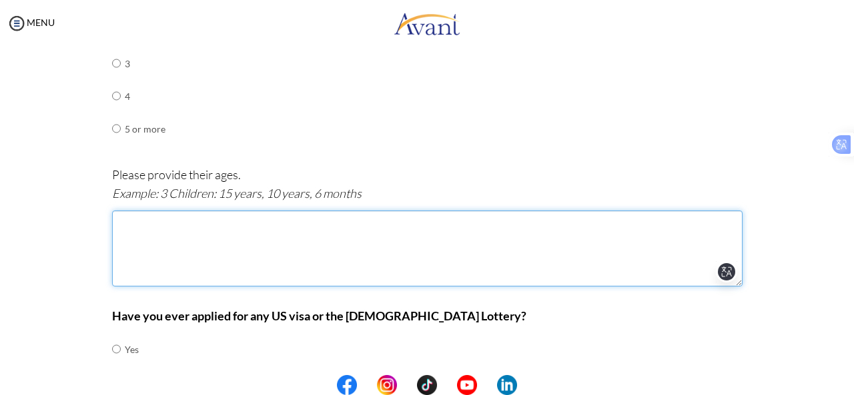
click at [158, 227] on textarea at bounding box center [427, 249] width 630 height 76
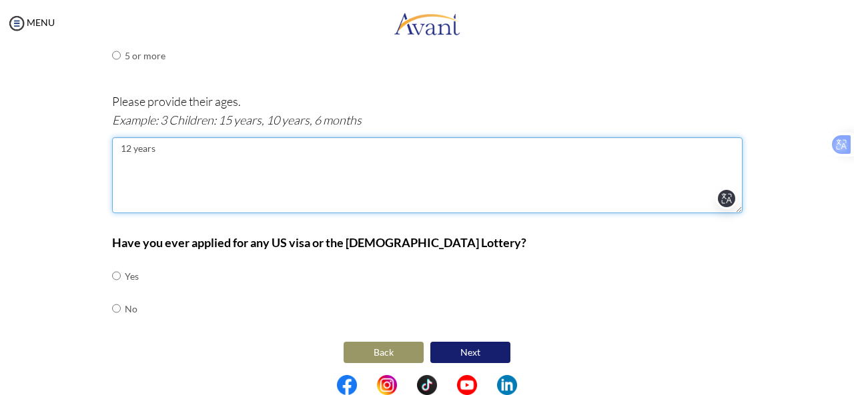
type textarea "12 years"
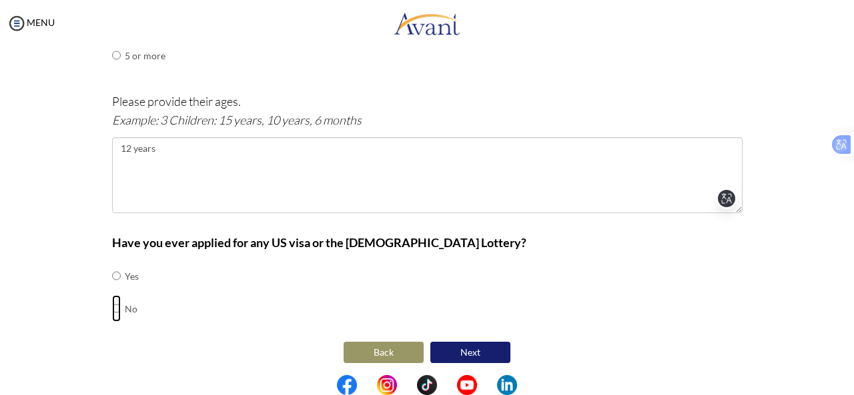
click at [112, 289] on input "radio" at bounding box center [116, 276] width 9 height 27
radio input "true"
click at [459, 347] on button "Next" at bounding box center [470, 352] width 80 height 21
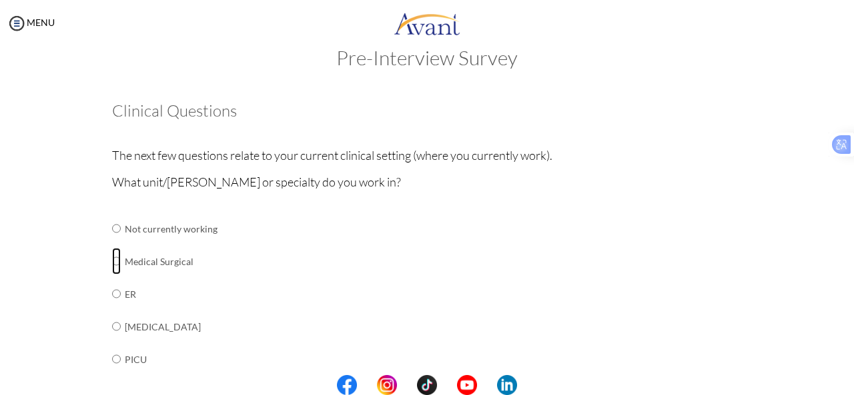
click at [112, 242] on input "radio" at bounding box center [116, 228] width 9 height 27
radio input "true"
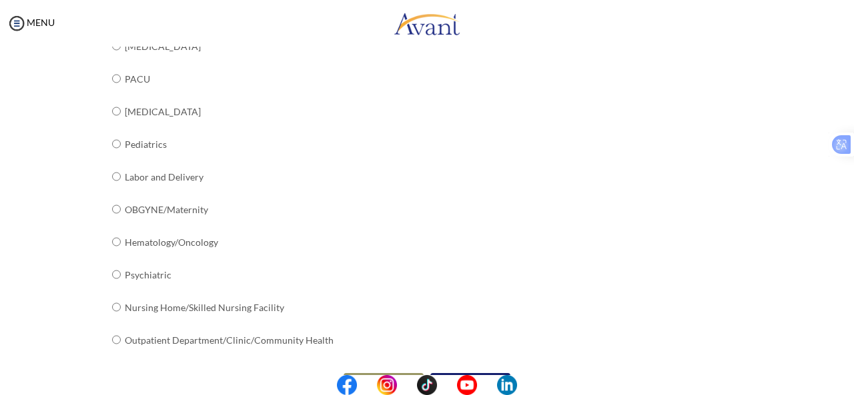
scroll to position [567, 0]
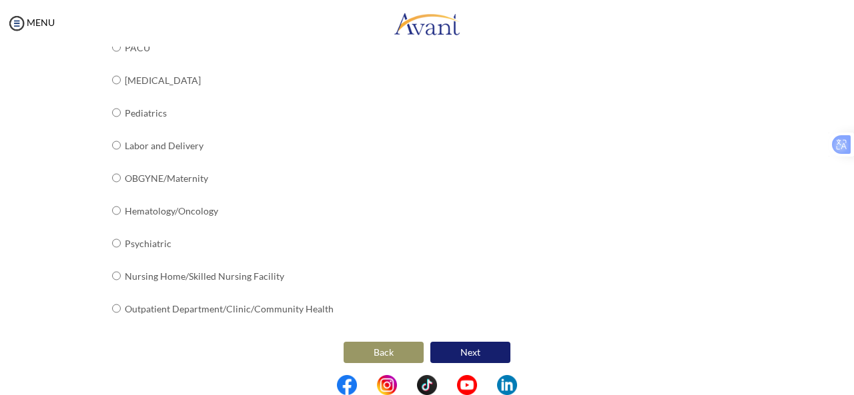
click at [483, 343] on button "Next" at bounding box center [470, 352] width 80 height 21
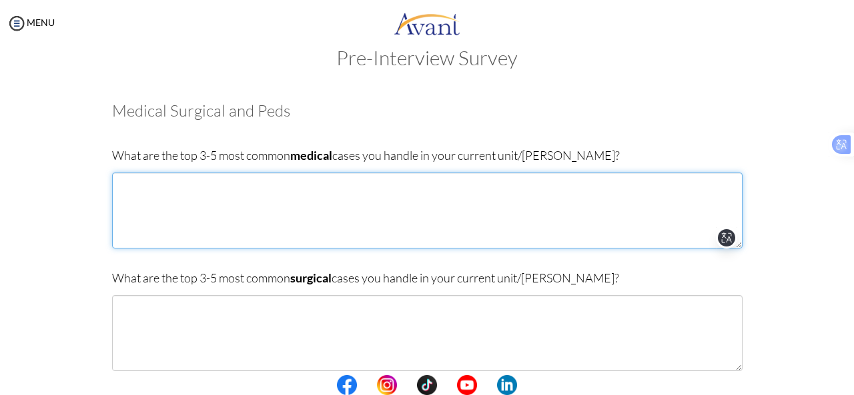
click at [344, 219] on textarea at bounding box center [427, 211] width 630 height 76
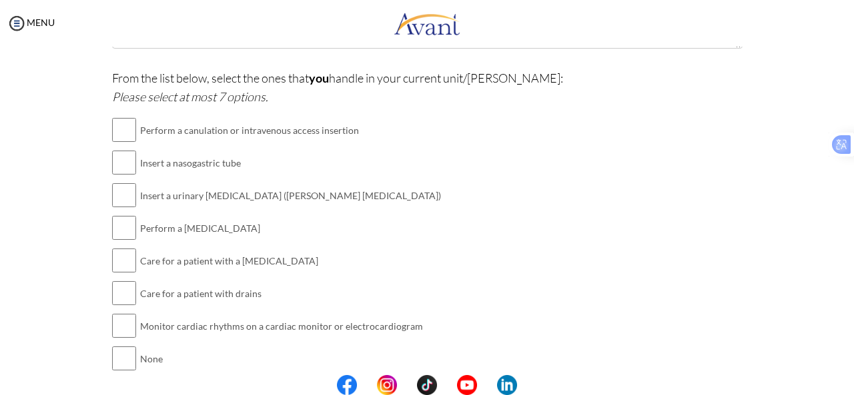
scroll to position [401, 0]
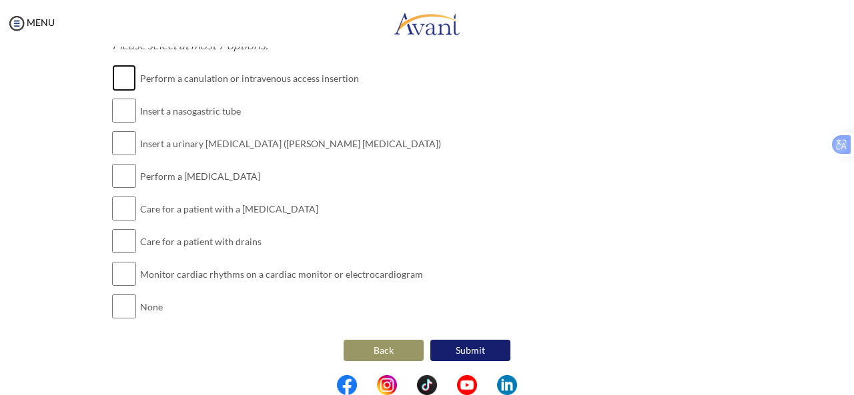
click at [117, 83] on input "checkbox" at bounding box center [124, 78] width 24 height 27
checkbox input "true"
click at [119, 105] on input "checkbox" at bounding box center [124, 110] width 24 height 27
checkbox input "true"
click at [127, 141] on input "checkbox" at bounding box center [124, 143] width 24 height 27
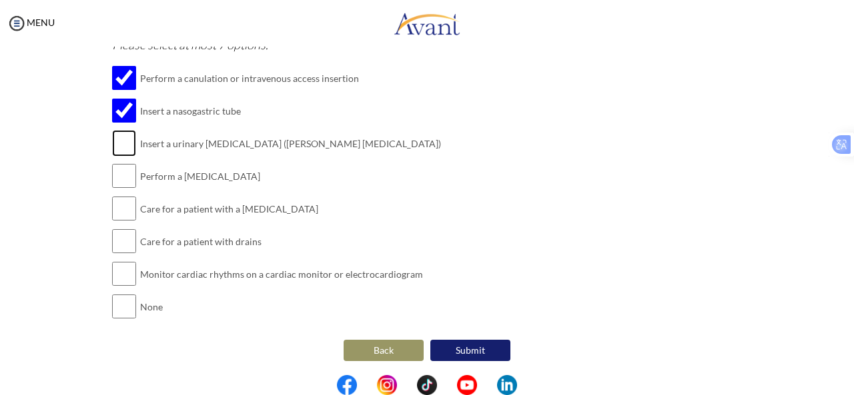
checkbox input "true"
click at [117, 179] on input "checkbox" at bounding box center [124, 176] width 24 height 27
checkbox input "true"
click at [123, 243] on input "checkbox" at bounding box center [124, 241] width 24 height 27
checkbox input "true"
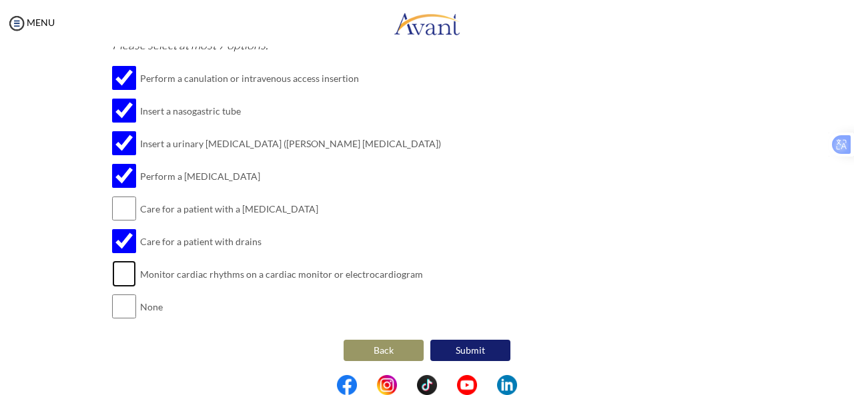
click at [120, 274] on input "checkbox" at bounding box center [124, 274] width 24 height 27
checkbox input "true"
click at [479, 350] on button "Submit" at bounding box center [470, 350] width 80 height 21
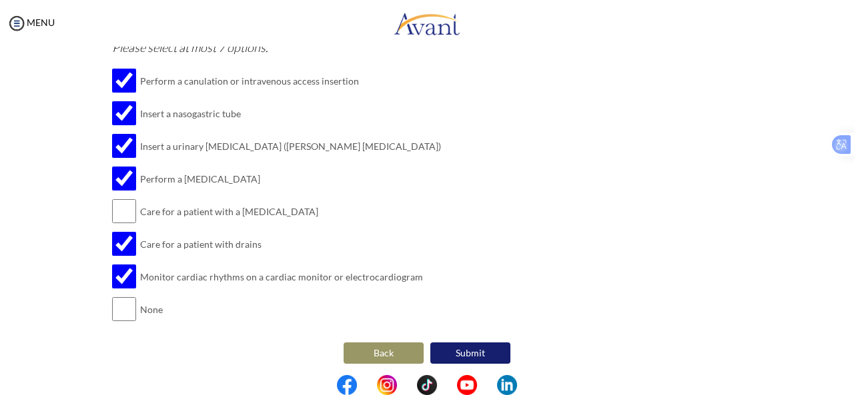
scroll to position [243, 0]
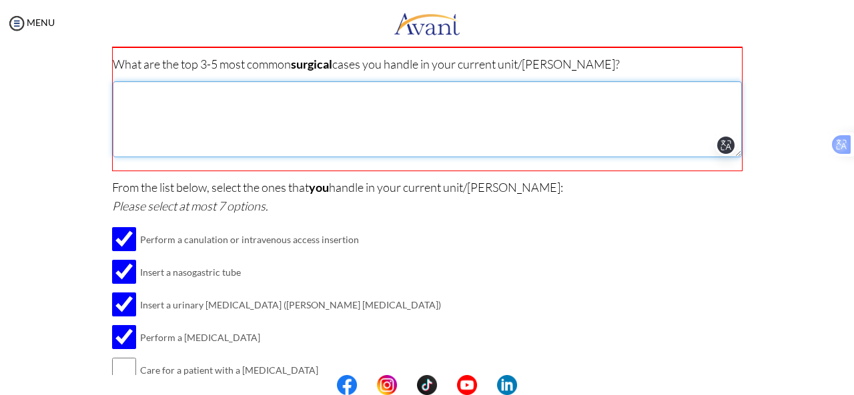
click at [353, 113] on textarea at bounding box center [427, 119] width 629 height 76
click at [321, 107] on textarea at bounding box center [427, 119] width 629 height 76
click at [193, 111] on textarea at bounding box center [427, 119] width 629 height 76
click at [113, 89] on textarea "[MEDICAL_DATA]" at bounding box center [427, 119] width 629 height 76
click at [251, 89] on textarea "[MEDICAL_DATA]" at bounding box center [427, 119] width 629 height 76
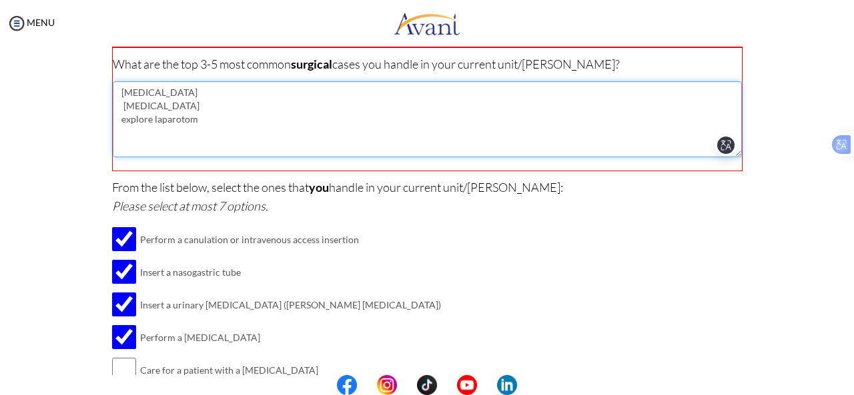
click at [193, 119] on textarea "[MEDICAL_DATA] [MEDICAL_DATA] explore laparotom" at bounding box center [427, 119] width 629 height 76
click at [122, 119] on textarea "[MEDICAL_DATA] [MEDICAL_DATA] explore [MEDICAL_DATA]" at bounding box center [427, 119] width 629 height 76
click at [205, 121] on textarea "[MEDICAL_DATA] [MEDICAL_DATA] Explore [MEDICAL_DATA]" at bounding box center [427, 119] width 629 height 76
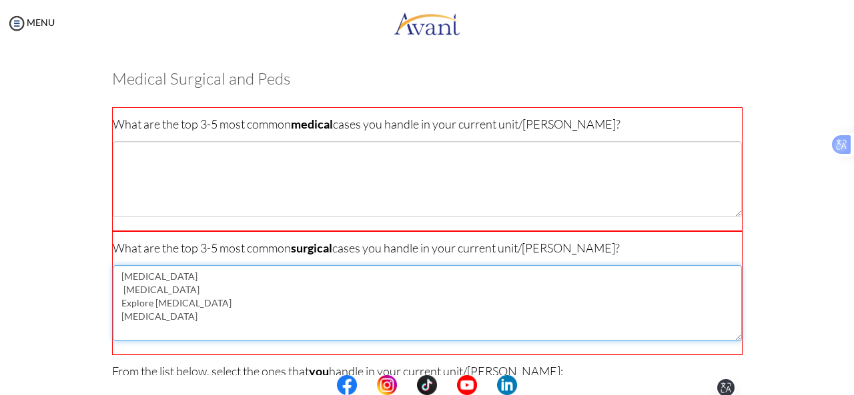
scroll to position [0, 0]
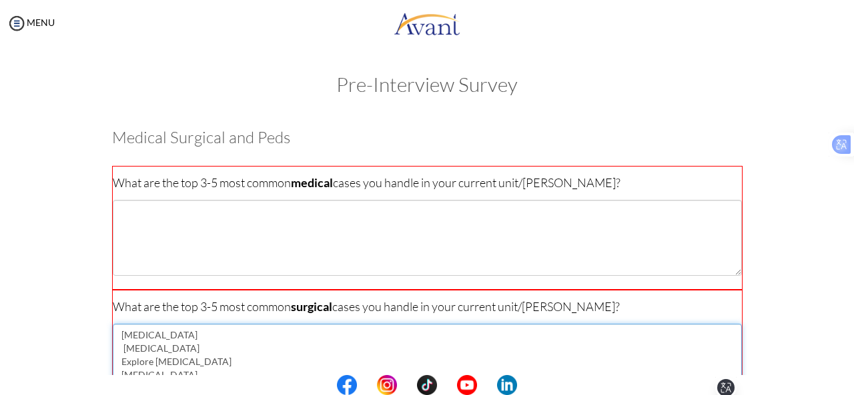
type textarea "[MEDICAL_DATA] [MEDICAL_DATA] Explore [MEDICAL_DATA] [MEDICAL_DATA]"
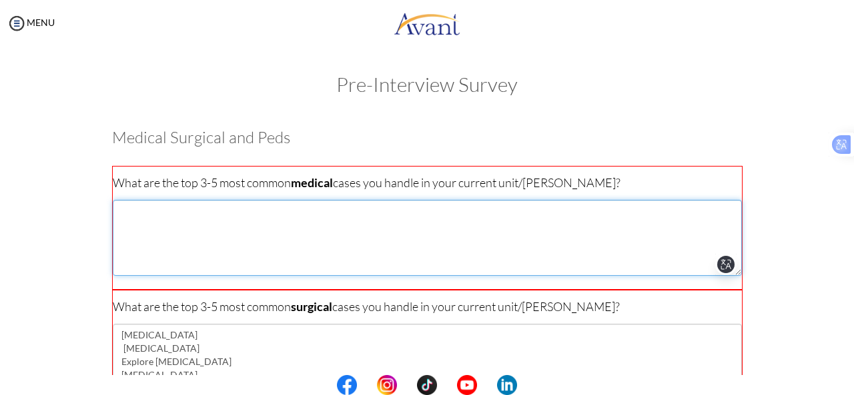
click at [181, 203] on textarea at bounding box center [427, 238] width 629 height 76
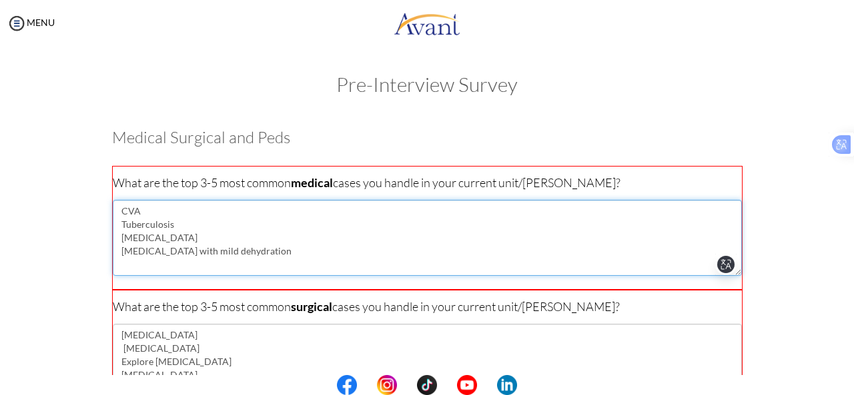
click at [311, 253] on textarea "CVA Tuberculosis [MEDICAL_DATA] [MEDICAL_DATA] with mild dehydration" at bounding box center [427, 238] width 629 height 76
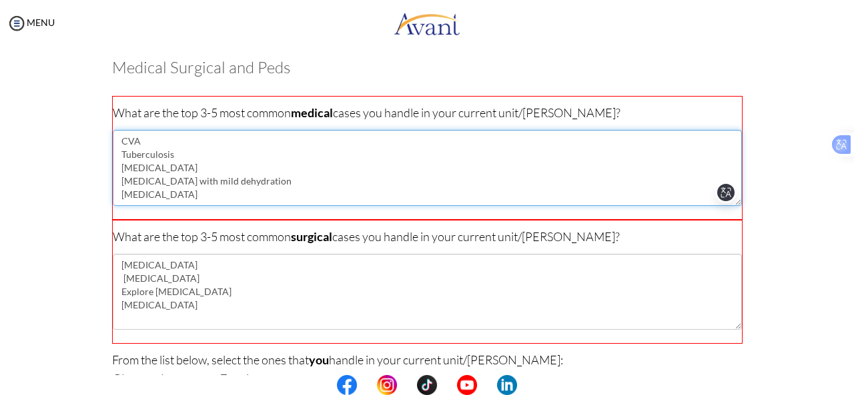
scroll to position [79, 0]
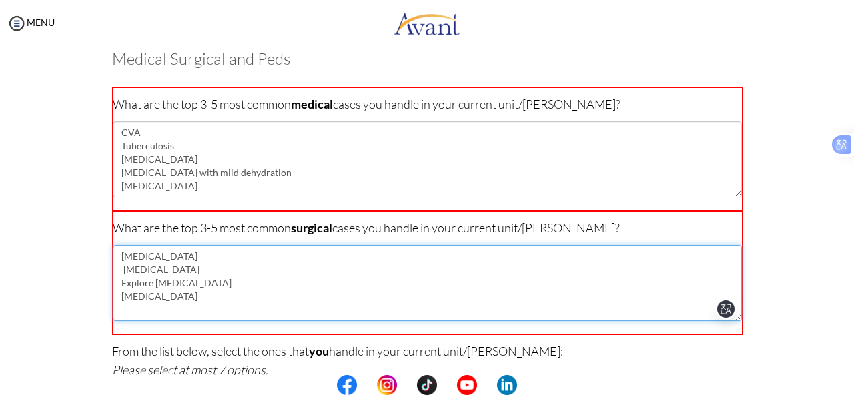
click at [181, 296] on textarea "[MEDICAL_DATA] [MEDICAL_DATA] Explore [MEDICAL_DATA] [MEDICAL_DATA]" at bounding box center [427, 283] width 629 height 76
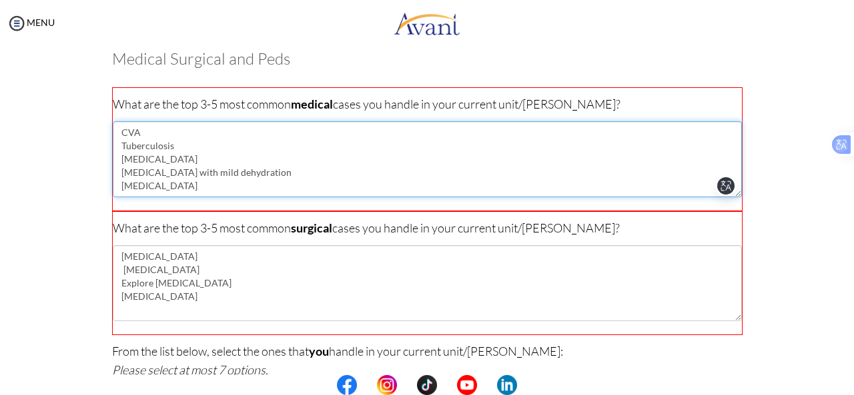
click at [155, 190] on textarea "CVA Tuberculosis [MEDICAL_DATA] [MEDICAL_DATA] with mild dehydration [MEDICAL_D…" at bounding box center [427, 159] width 629 height 76
type textarea "CVA Tuberculosis [MEDICAL_DATA] [MEDICAL_DATA] with mild dehydration [MEDICAL_D…"
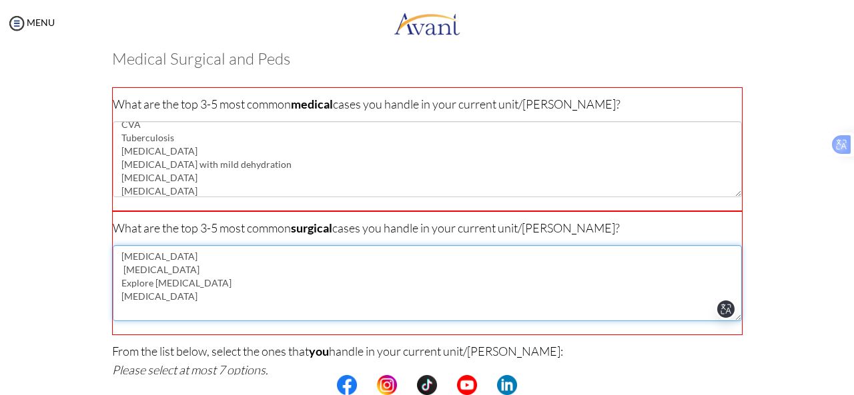
click at [176, 301] on textarea "[MEDICAL_DATA] [MEDICAL_DATA] Explore [MEDICAL_DATA] [MEDICAL_DATA]" at bounding box center [427, 283] width 629 height 76
click at [223, 291] on textarea "[MEDICAL_DATA] [MEDICAL_DATA] Explore [MEDICAL_DATA] [MEDICAL_DATA]" at bounding box center [427, 283] width 629 height 76
click at [191, 271] on textarea "[MEDICAL_DATA] [MEDICAL_DATA] Explore [MEDICAL_DATA] [MEDICAL_DATA]" at bounding box center [427, 283] width 629 height 76
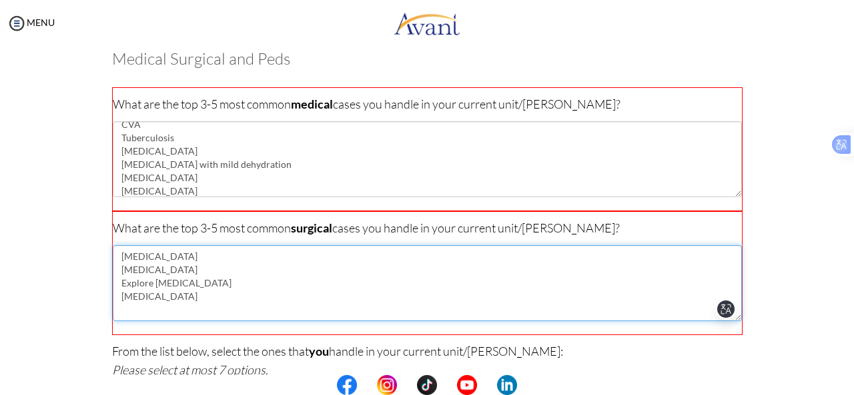
click at [193, 299] on textarea "[MEDICAL_DATA] [MEDICAL_DATA] Explore [MEDICAL_DATA] [MEDICAL_DATA]" at bounding box center [427, 283] width 629 height 76
drag, startPoint x: 193, startPoint y: 299, endPoint x: 122, endPoint y: 308, distance: 71.9
click at [122, 308] on textarea "[MEDICAL_DATA] [MEDICAL_DATA] Explore [MEDICAL_DATA] [MEDICAL_DATA] [MEDICAL_DA…" at bounding box center [427, 283] width 629 height 76
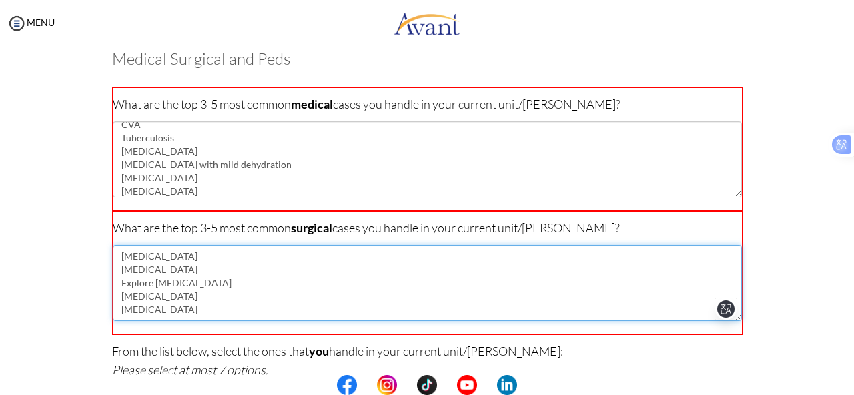
click at [338, 254] on textarea "[MEDICAL_DATA] [MEDICAL_DATA] Explore [MEDICAL_DATA] [MEDICAL_DATA] [MEDICAL_DA…" at bounding box center [427, 283] width 629 height 76
click at [160, 271] on textarea "[MEDICAL_DATA] [MEDICAL_DATA] [MEDICAL_DATA] Explore [MEDICAL_DATA] [MEDICAL_DA…" at bounding box center [427, 283] width 629 height 76
click at [172, 255] on textarea "[MEDICAL_DATA] [MEDICAL_DATA] [MEDICAL_DATA] Explore [MEDICAL_DATA] [MEDICAL_DA…" at bounding box center [427, 283] width 629 height 76
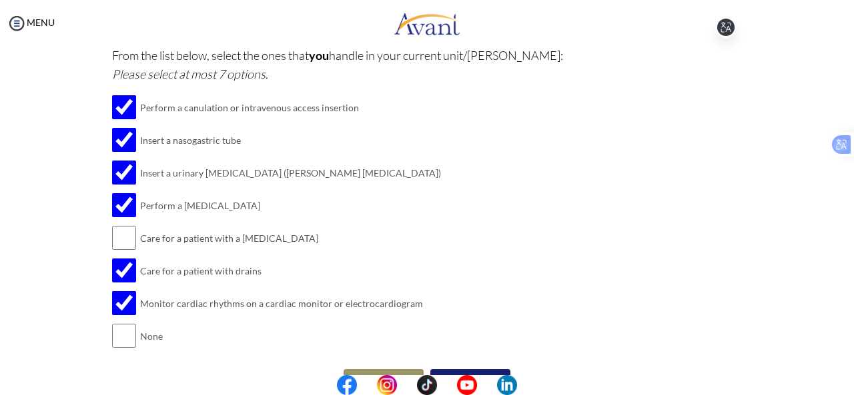
scroll to position [395, 0]
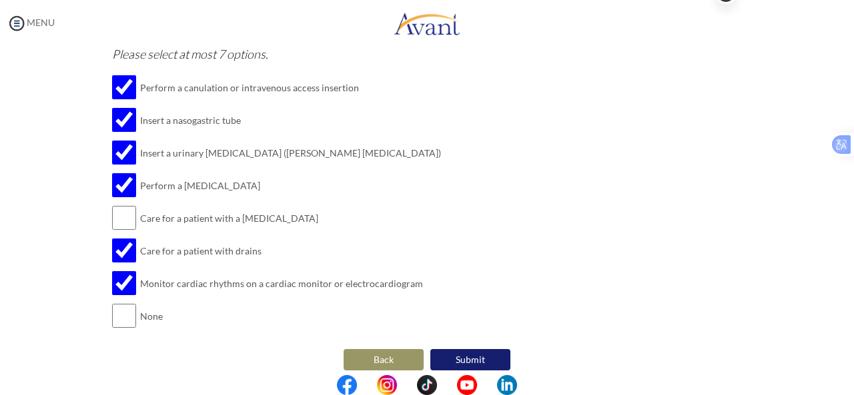
type textarea "[MEDICAL_DATA] [MEDICAL_DATA] [MEDICAL_DATA] Explore [MEDICAL_DATA] [MEDICAL_DA…"
click at [18, 22] on img at bounding box center [17, 23] width 20 height 20
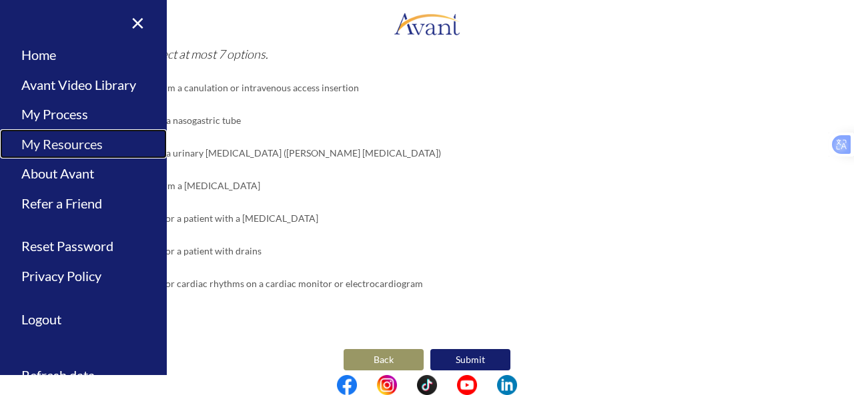
click at [91, 143] on link "My Resources" at bounding box center [83, 144] width 167 height 30
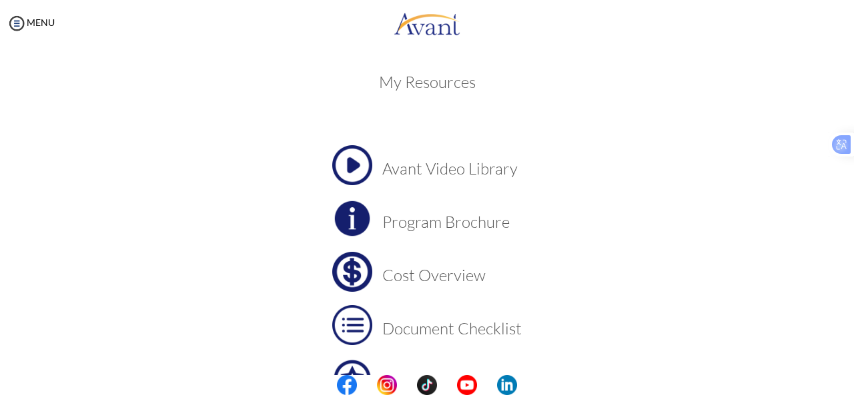
click at [91, 143] on div "My Resources Avant Video Library Program Brochure Cost Overview Document Checkl…" at bounding box center [427, 282] width 780 height 445
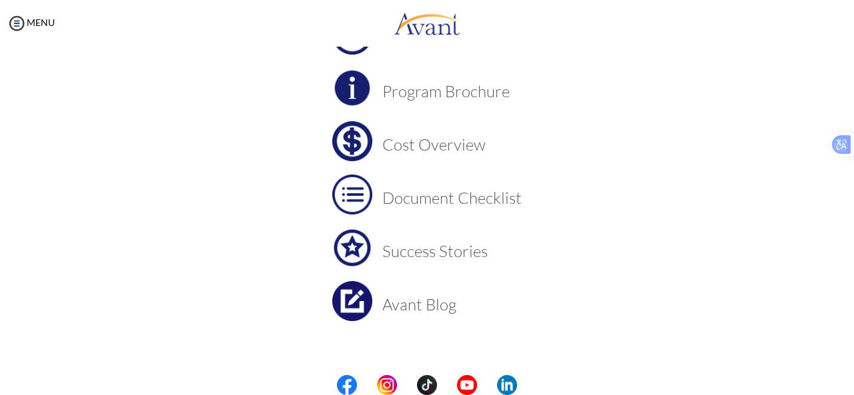
scroll to position [143, 0]
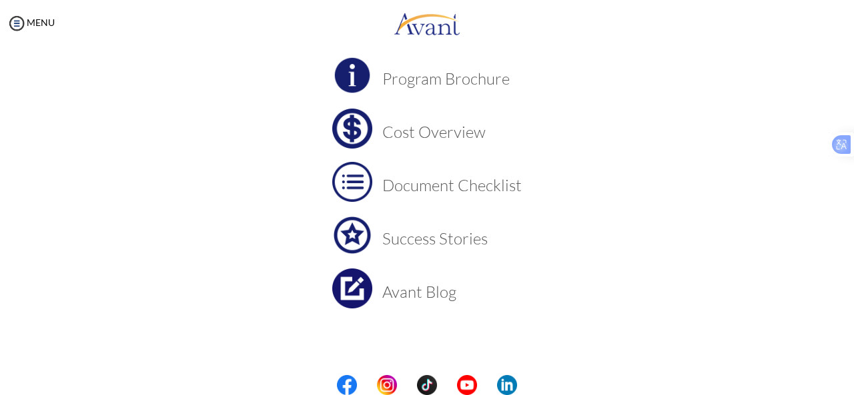
click at [470, 179] on h3 "Document Checklist" at bounding box center [451, 185] width 139 height 17
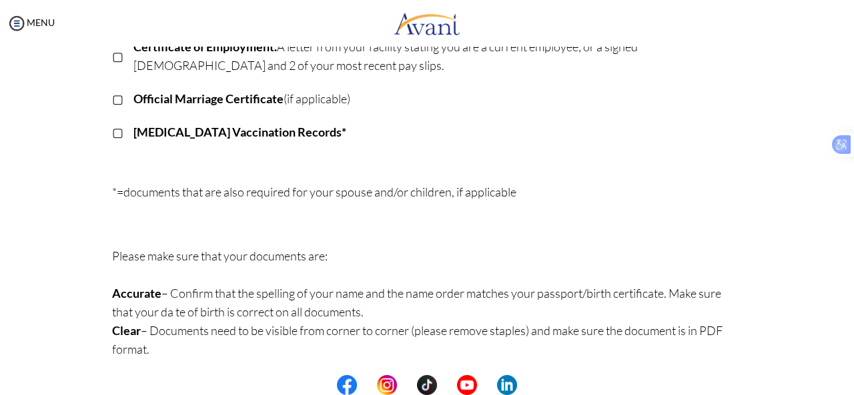
scroll to position [425, 0]
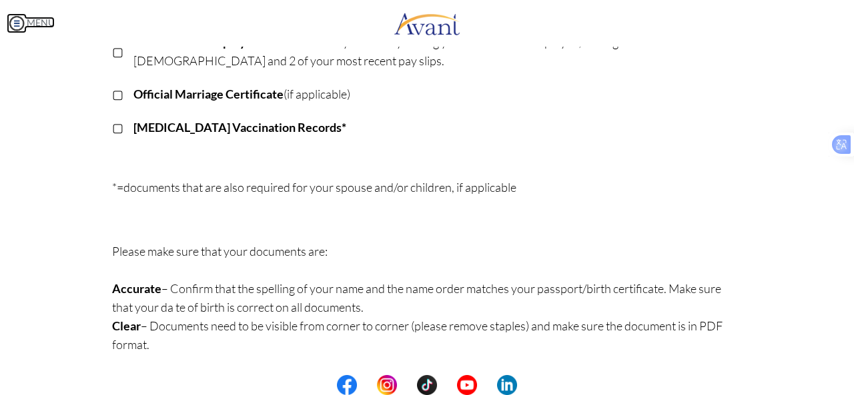
click at [19, 23] on img at bounding box center [17, 23] width 20 height 20
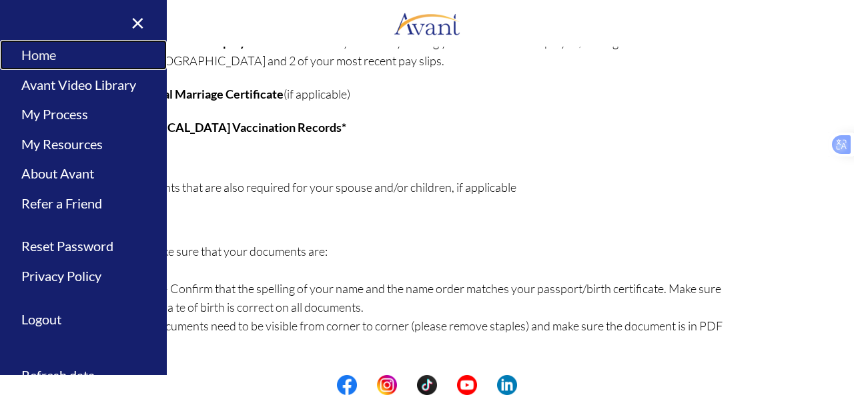
click at [51, 59] on link "Home" at bounding box center [83, 55] width 167 height 30
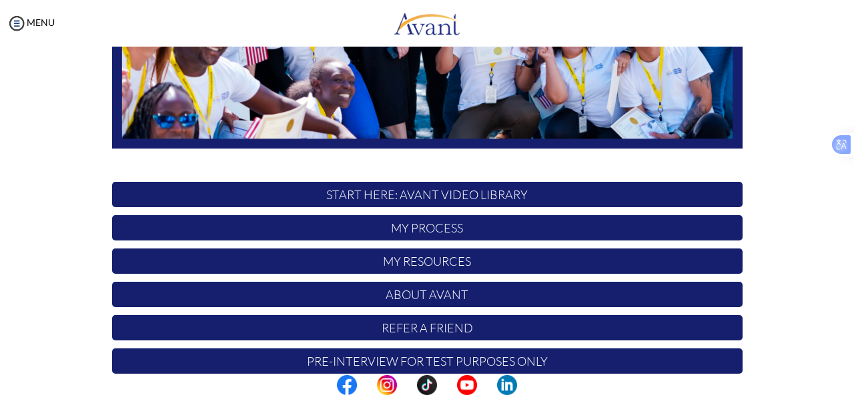
scroll to position [345, 0]
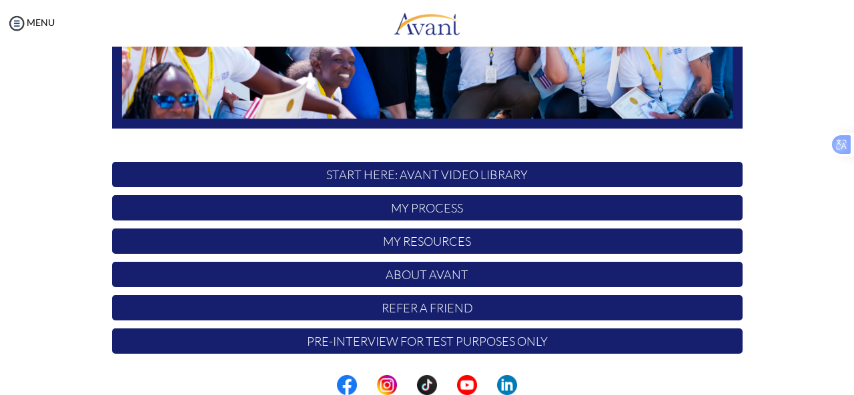
click at [469, 267] on p "About Avant" at bounding box center [427, 274] width 630 height 25
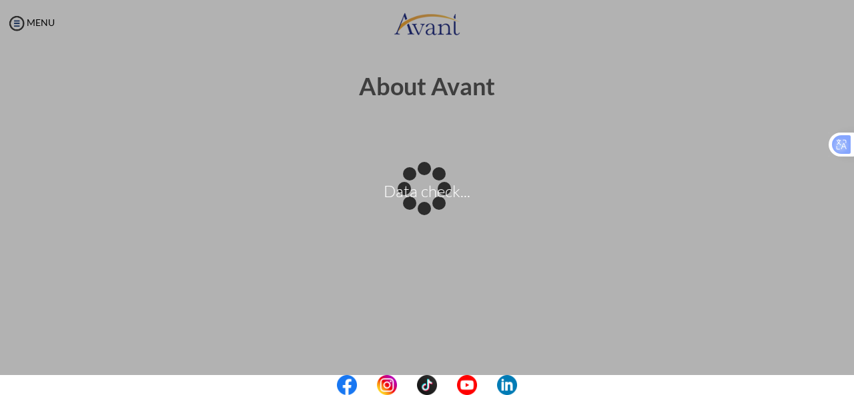
click at [672, 238] on body "Data check... Maintenance break. Please come back in 2 hours. MENU My Status Wh…" at bounding box center [427, 197] width 854 height 395
click at [16, 23] on body "Data check... Maintenance break. Please come back in 2 hours. MENU My Status Wh…" at bounding box center [427, 197] width 854 height 395
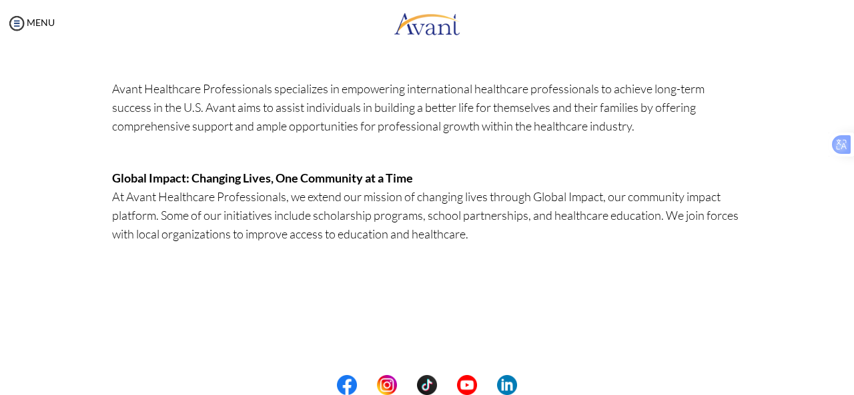
scroll to position [455, 0]
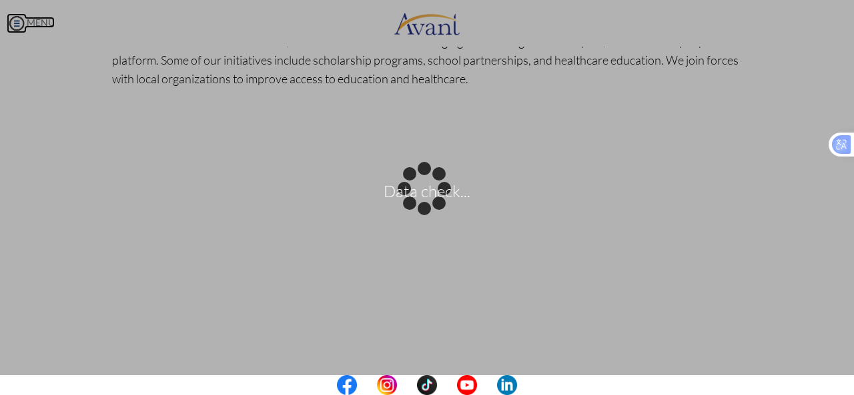
click at [20, 26] on body "Data check... Maintenance break. Please come back in 2 hours. MENU My Status Wh…" at bounding box center [427, 197] width 854 height 395
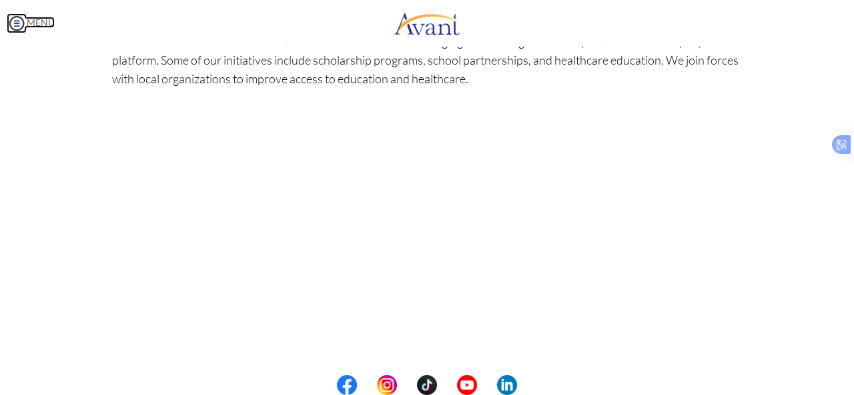
click at [10, 21] on img at bounding box center [17, 23] width 20 height 20
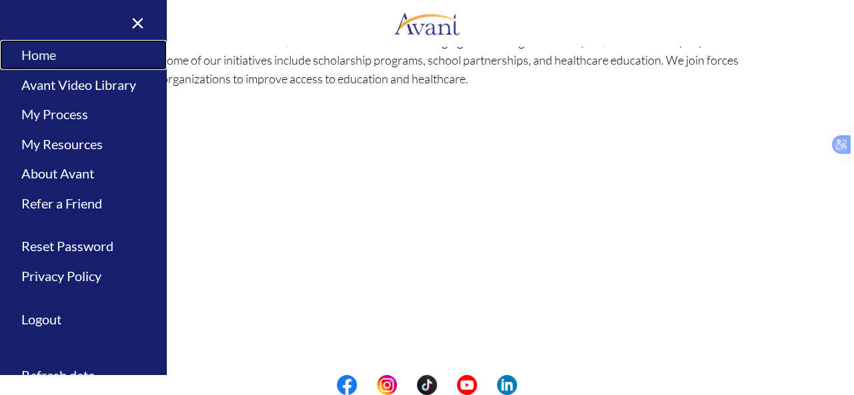
click at [89, 62] on link "Home" at bounding box center [83, 55] width 167 height 30
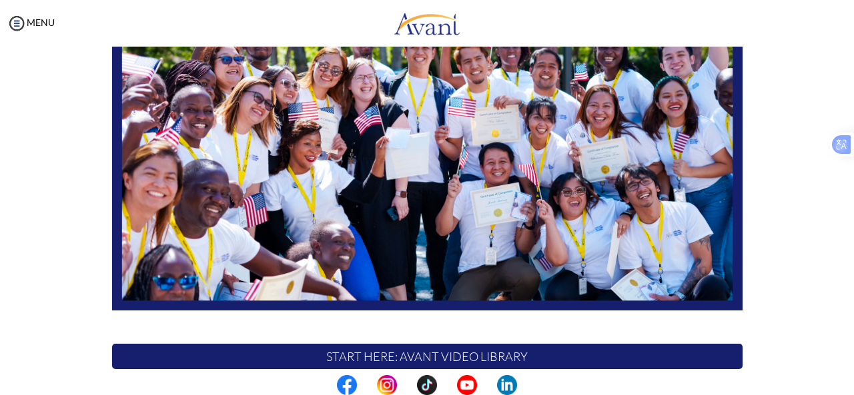
scroll to position [345, 0]
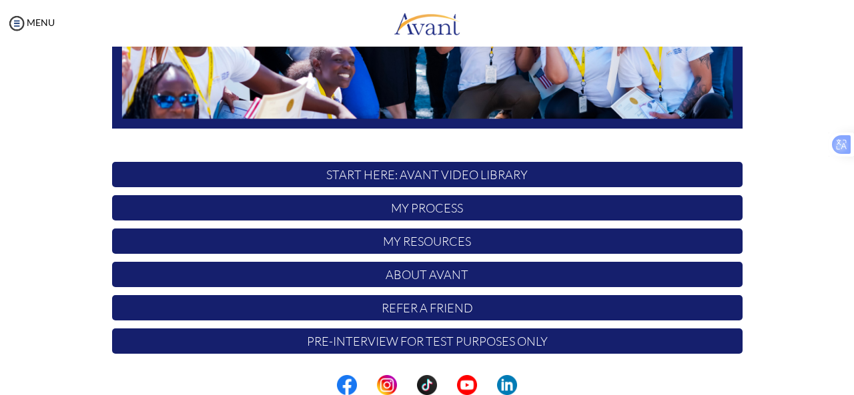
click at [469, 275] on p "About Avant" at bounding box center [427, 274] width 630 height 25
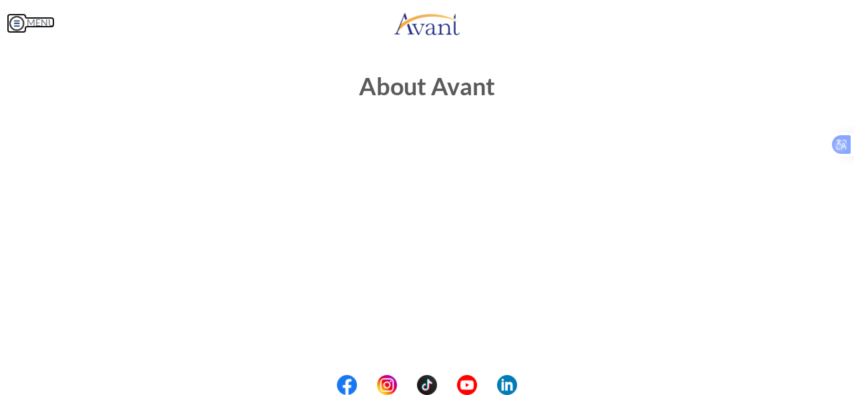
click at [19, 27] on img at bounding box center [17, 23] width 20 height 20
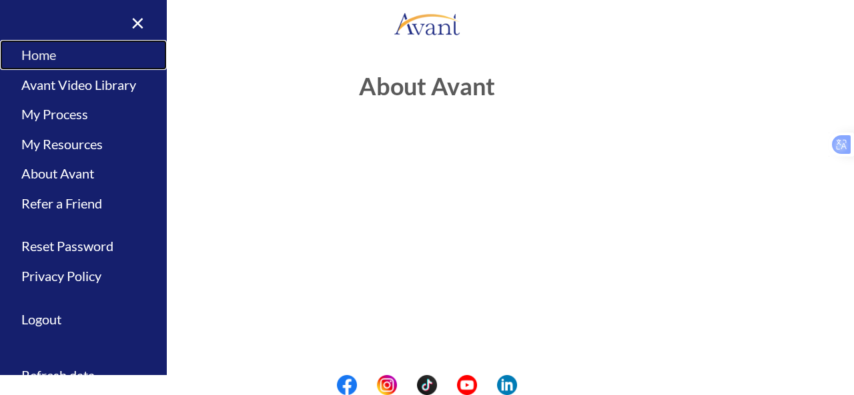
click at [60, 51] on link "Home" at bounding box center [83, 55] width 167 height 30
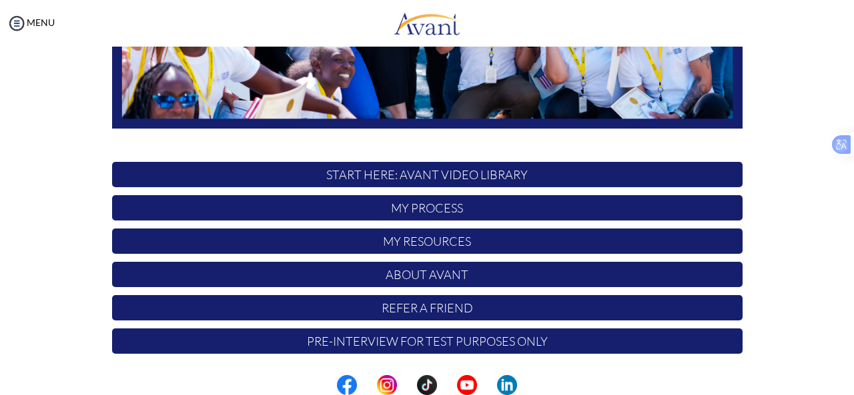
click at [504, 343] on p "Pre-Interview for test purposes only" at bounding box center [427, 341] width 630 height 25
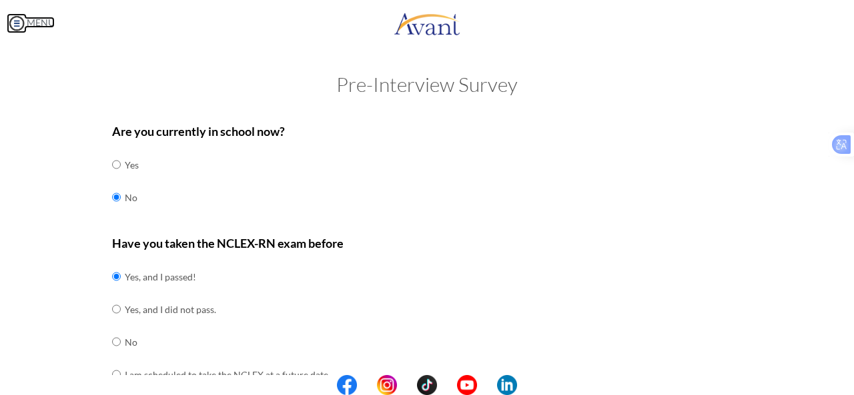
click at [19, 18] on img at bounding box center [17, 23] width 20 height 20
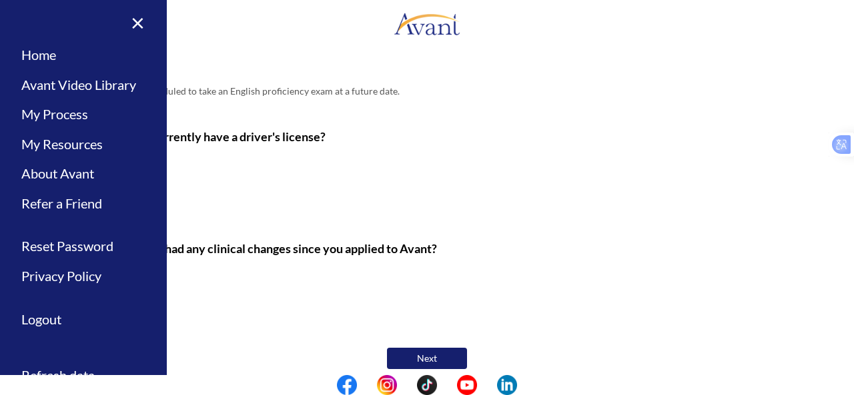
scroll to position [0, 0]
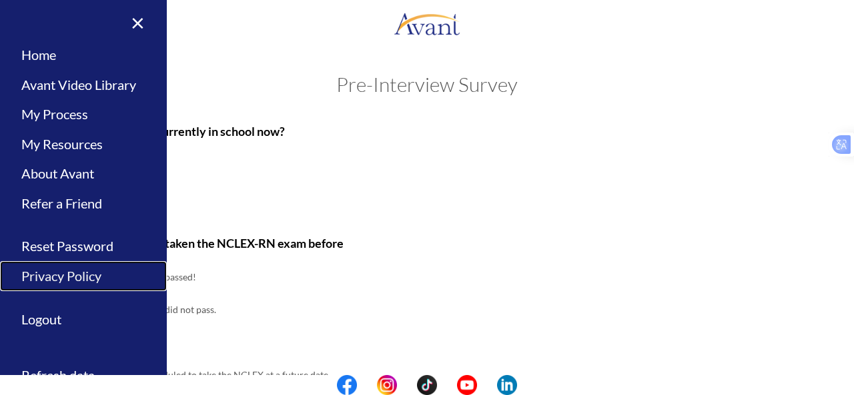
click at [74, 269] on link "Privacy Policy" at bounding box center [83, 276] width 167 height 30
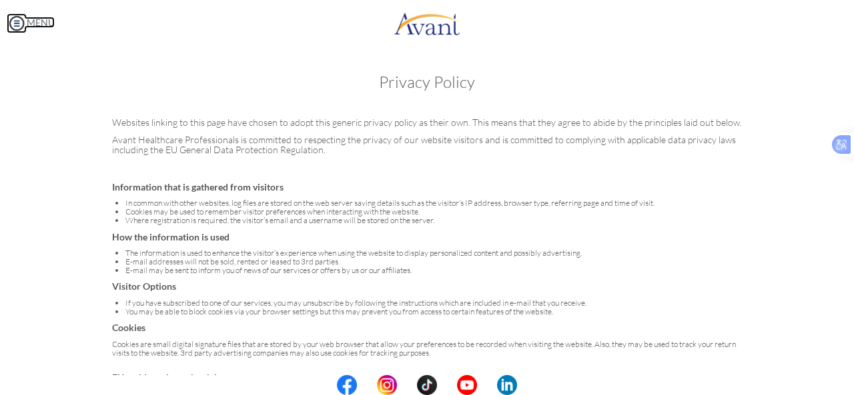
click at [16, 26] on img at bounding box center [17, 23] width 20 height 20
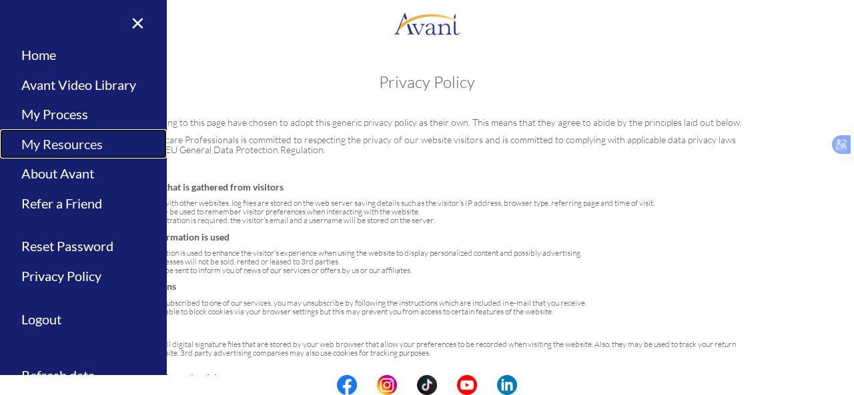
click at [89, 143] on link "My Resources" at bounding box center [83, 144] width 167 height 30
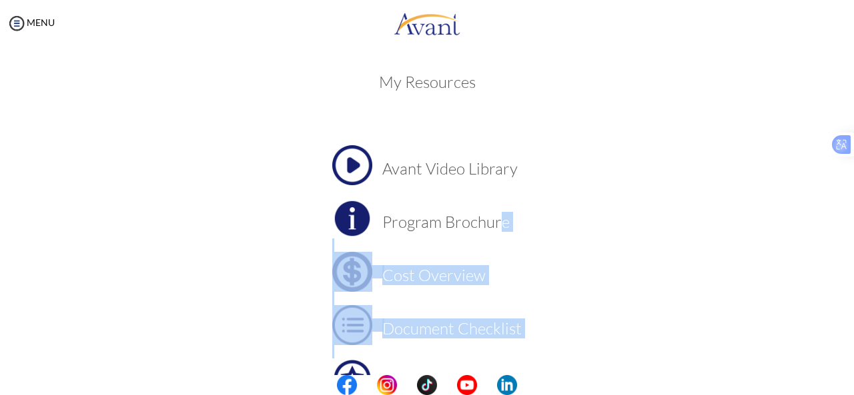
drag, startPoint x: 498, startPoint y: 239, endPoint x: 480, endPoint y: 353, distance: 115.4
click at [480, 353] on table "Avant Video Library Program Brochure Cost Overview Document Checklist Success S…" at bounding box center [426, 325] width 189 height 360
click at [476, 335] on h3 "Document Checklist" at bounding box center [451, 328] width 139 height 17
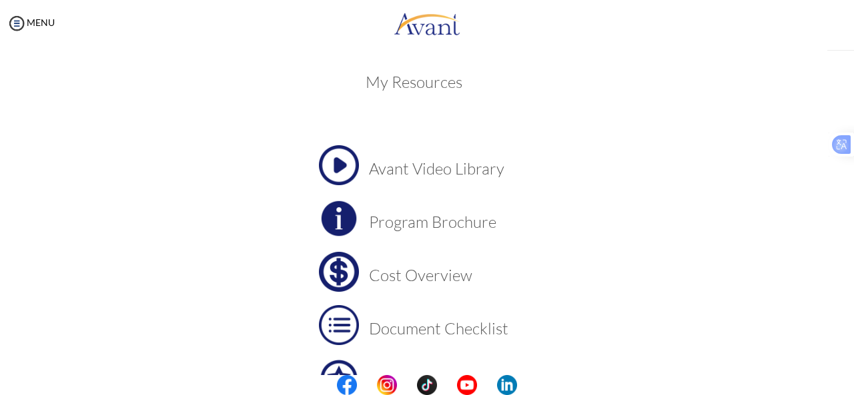
click at [476, 335] on h3 "Document Checklist" at bounding box center [438, 328] width 139 height 17
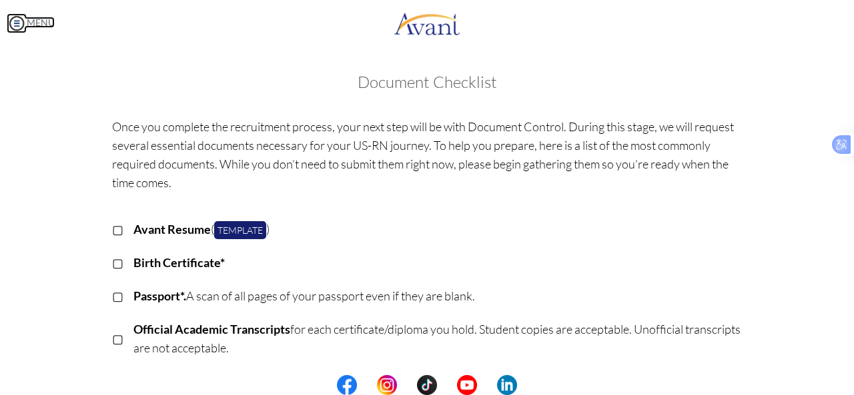
click at [17, 23] on img at bounding box center [17, 23] width 20 height 20
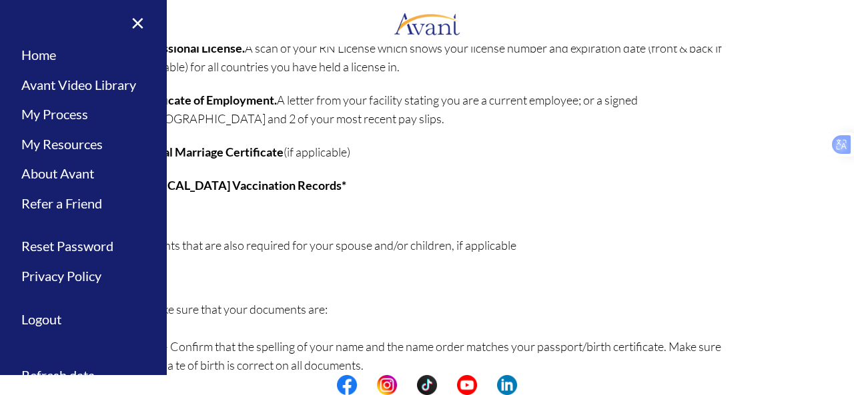
scroll to position [425, 0]
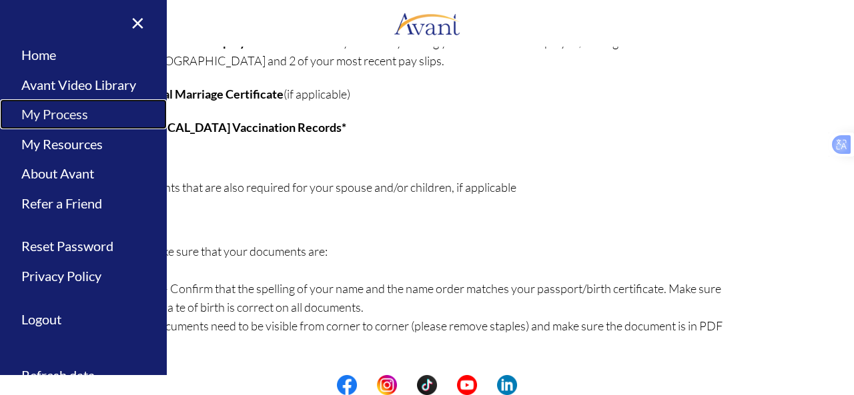
click at [93, 110] on link "My Process" at bounding box center [83, 114] width 167 height 30
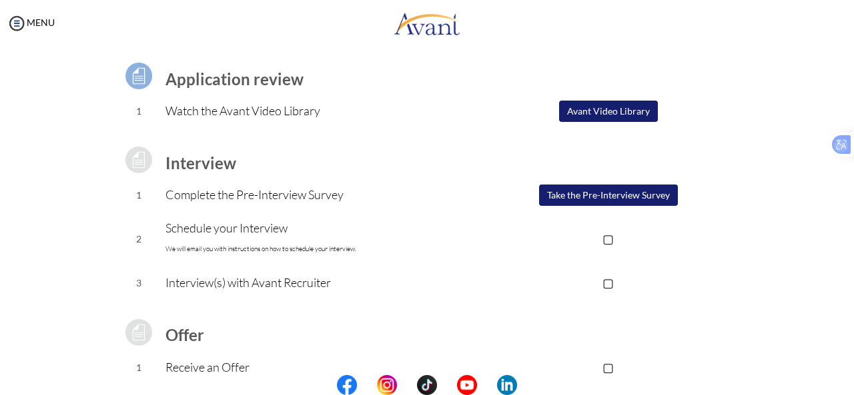
scroll to position [211, 0]
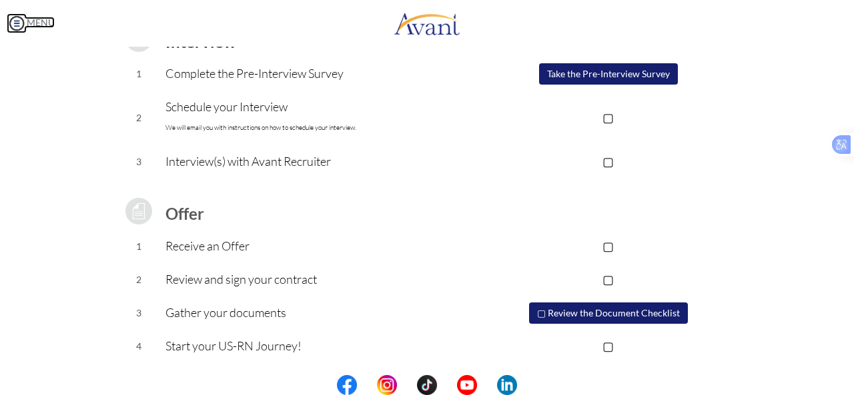
click at [17, 19] on img at bounding box center [17, 23] width 20 height 20
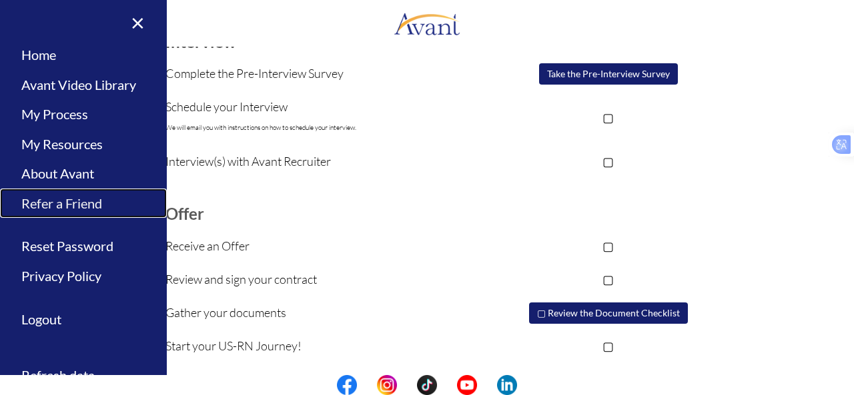
click at [102, 198] on link "Refer a Friend" at bounding box center [83, 204] width 167 height 30
